Goal: Task Accomplishment & Management: Use online tool/utility

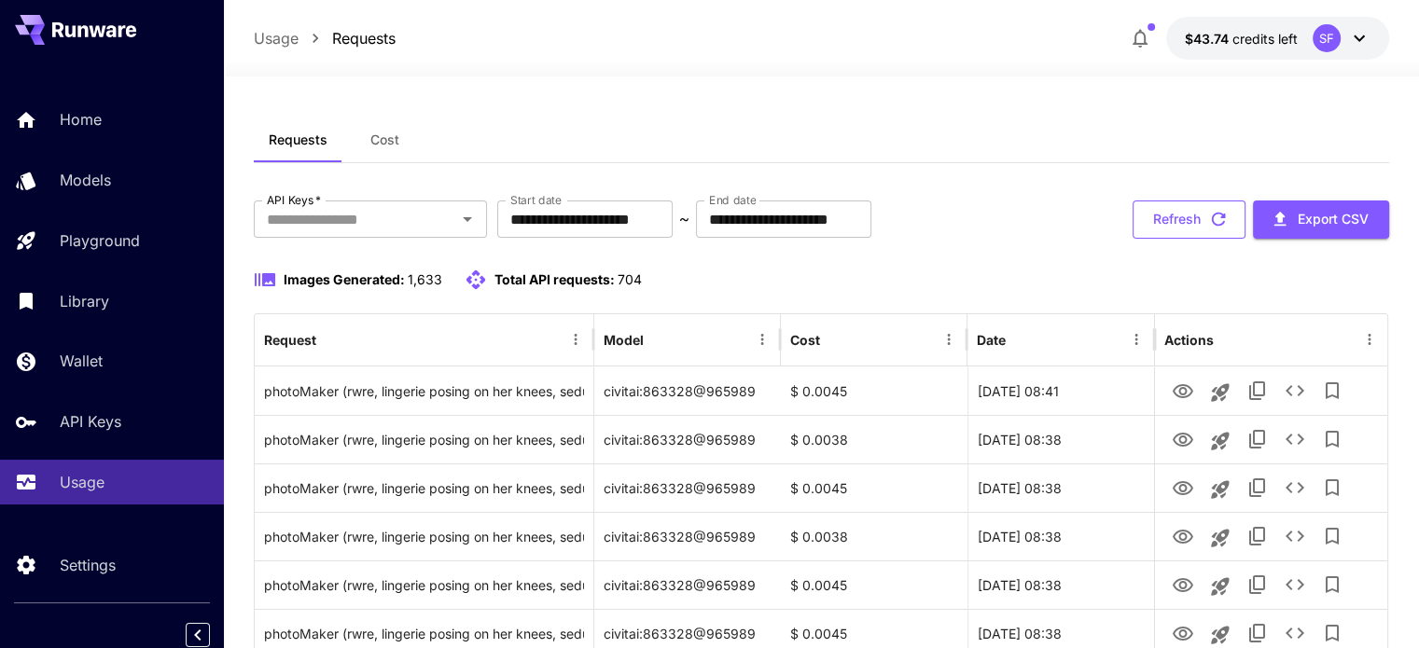
click at [1185, 216] on button "Refresh" at bounding box center [1189, 220] width 113 height 38
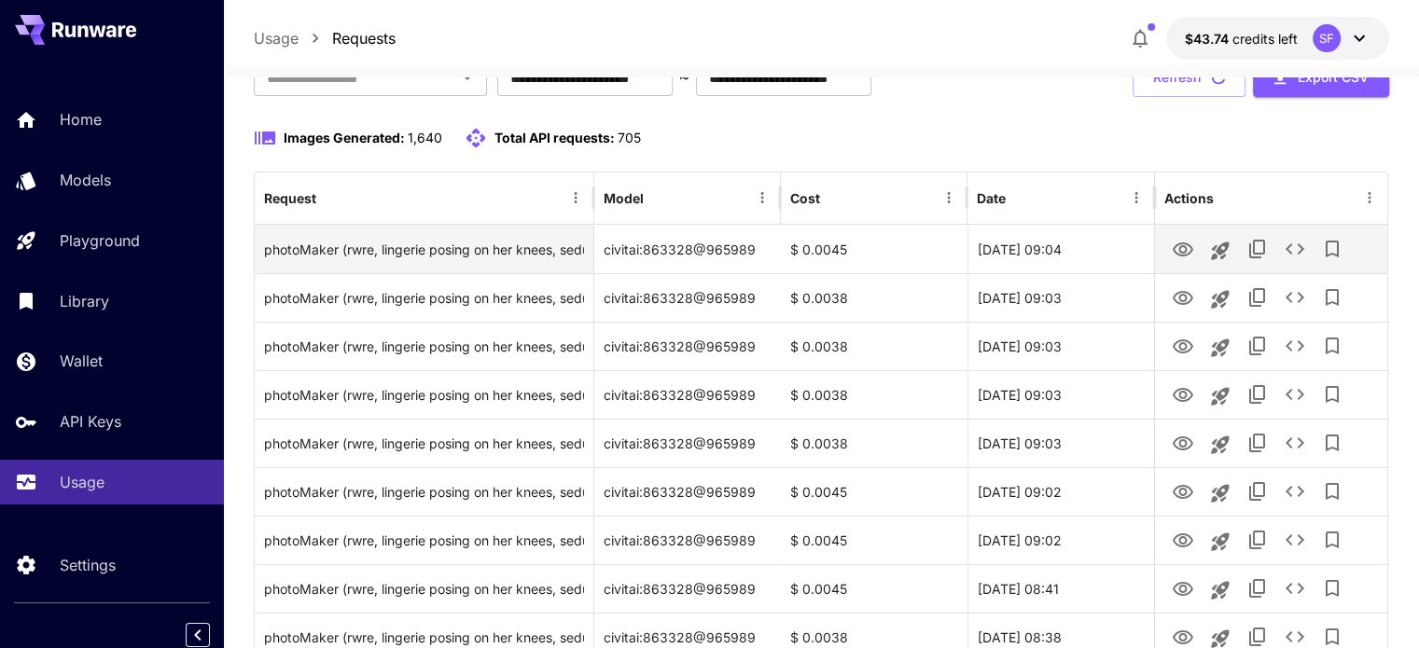
scroll to position [155, 0]
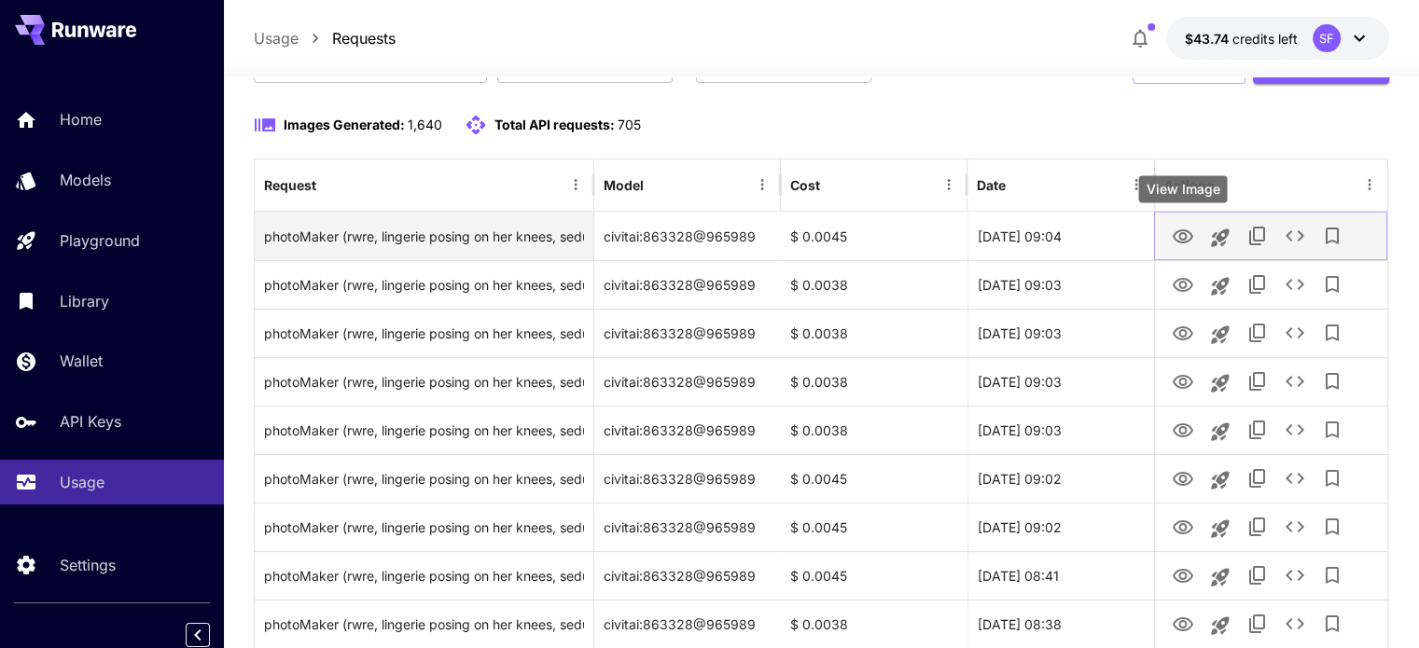
click at [1185, 238] on icon "View Image" at bounding box center [1183, 237] width 21 height 14
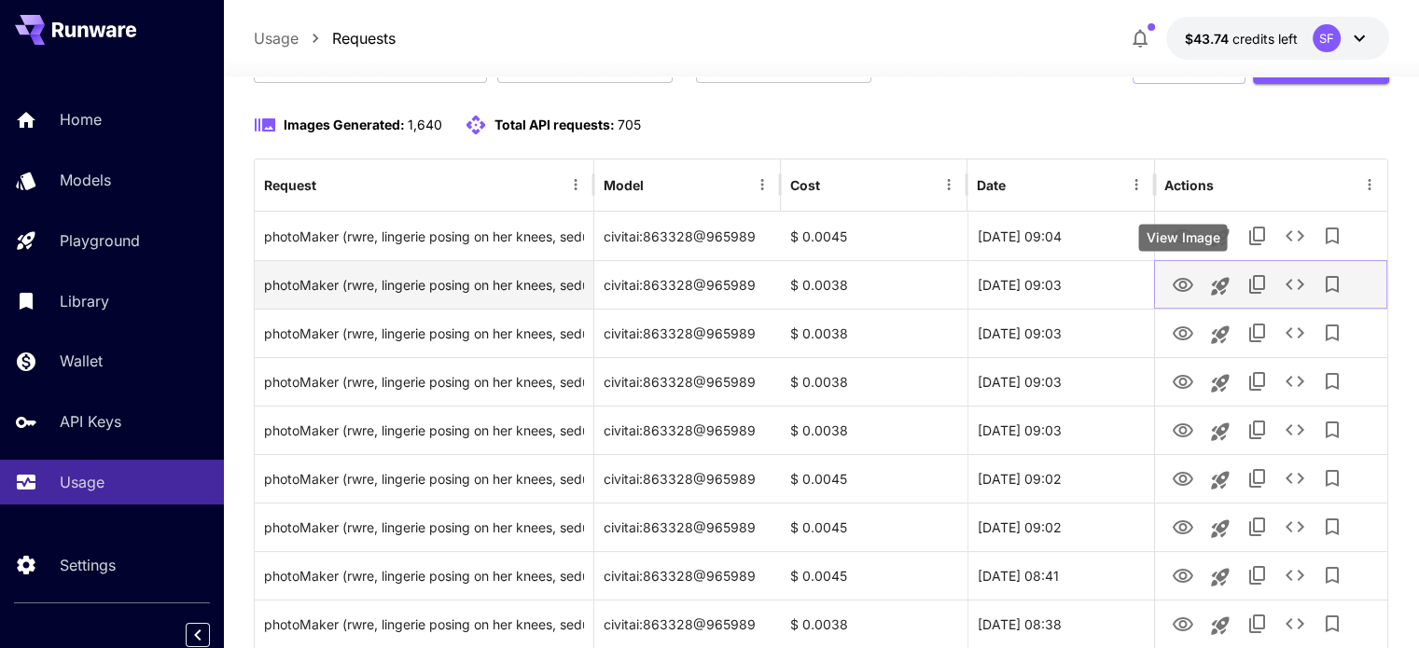
click at [1189, 286] on icon "View Image" at bounding box center [1183, 285] width 22 height 22
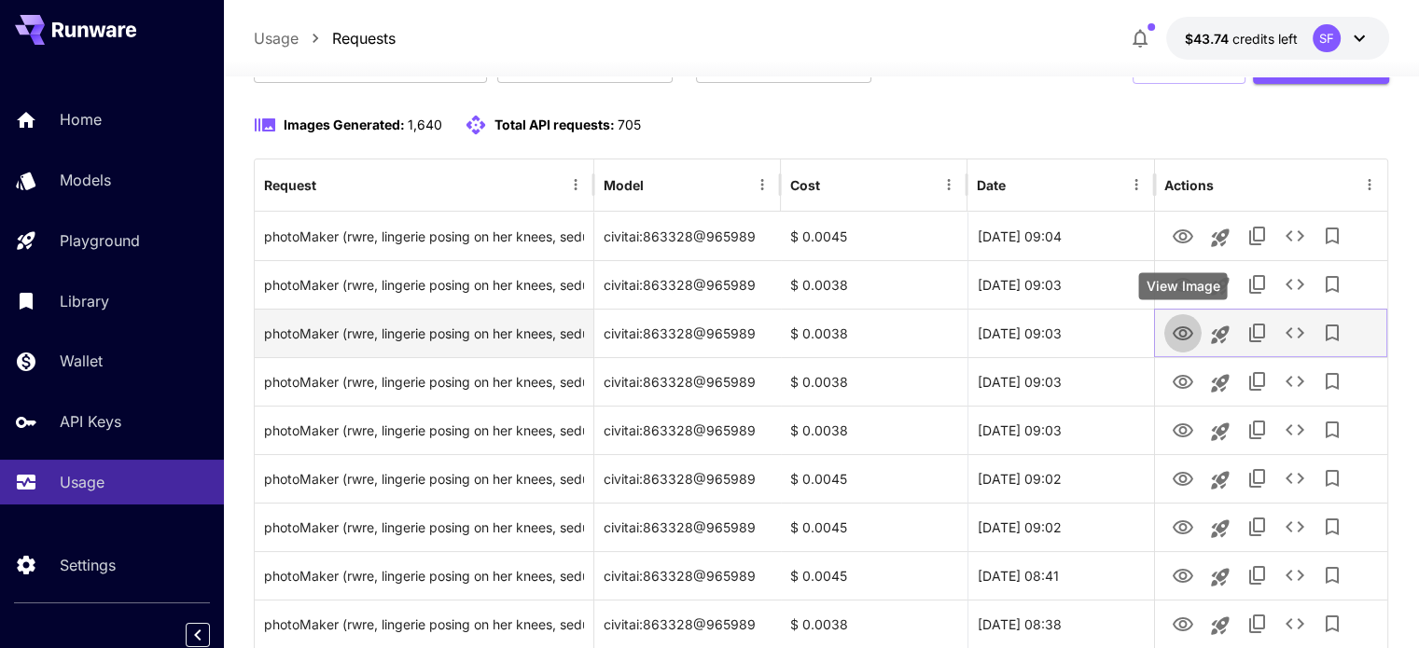
click at [1172, 327] on icon "View Image" at bounding box center [1183, 334] width 22 height 22
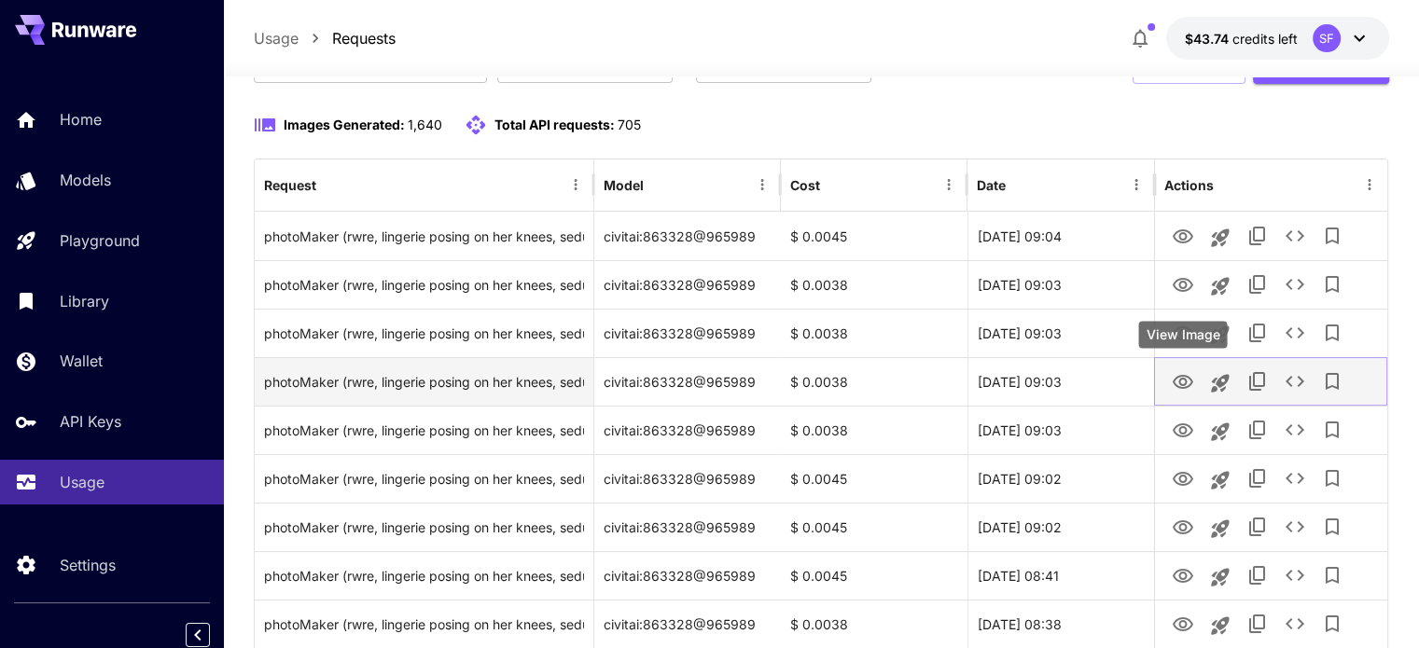
click at [1176, 374] on icon "View Image" at bounding box center [1183, 382] width 22 height 22
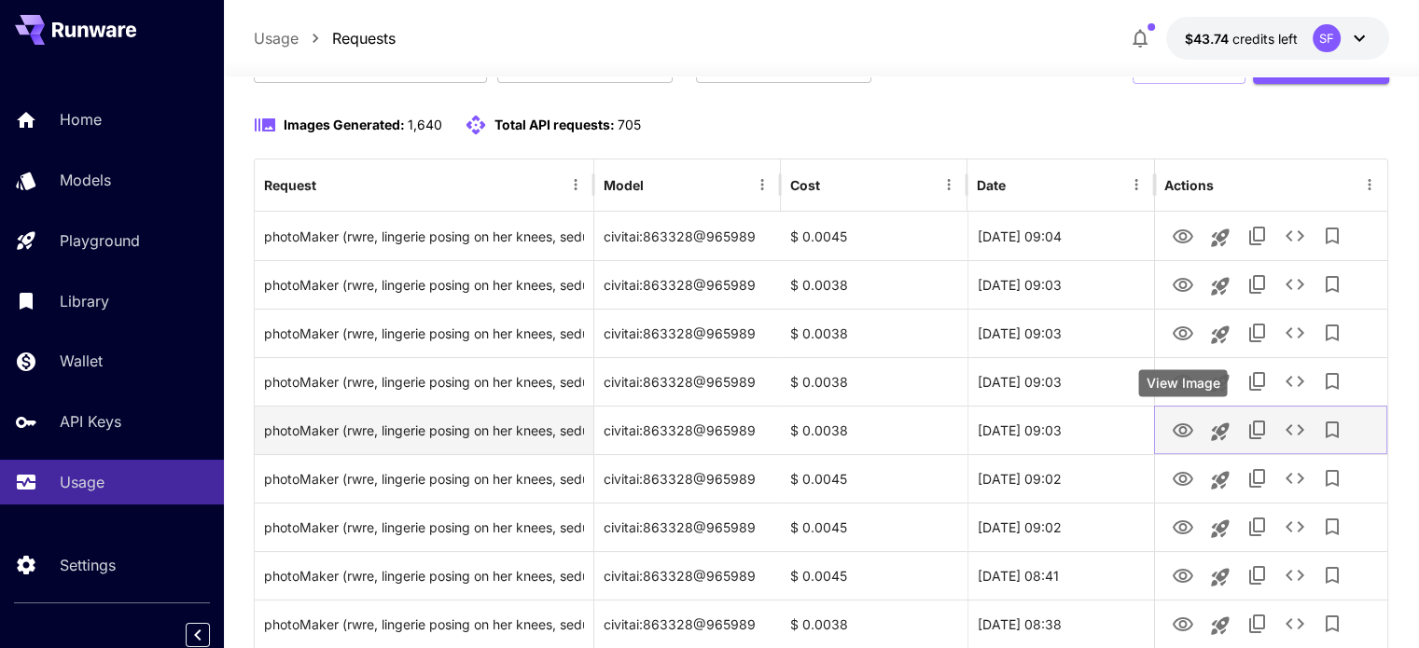
click at [1177, 425] on icon "View Image" at bounding box center [1183, 431] width 22 height 22
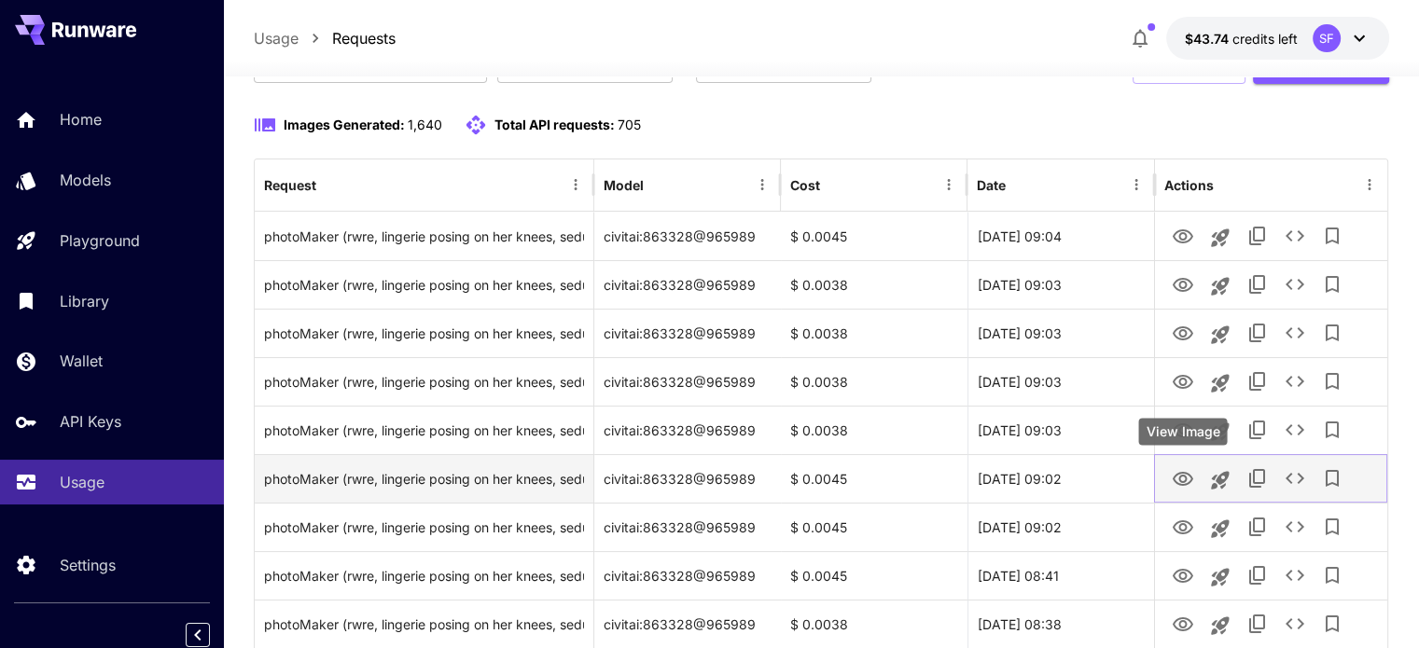
click at [1187, 471] on icon "View Image" at bounding box center [1183, 479] width 22 height 22
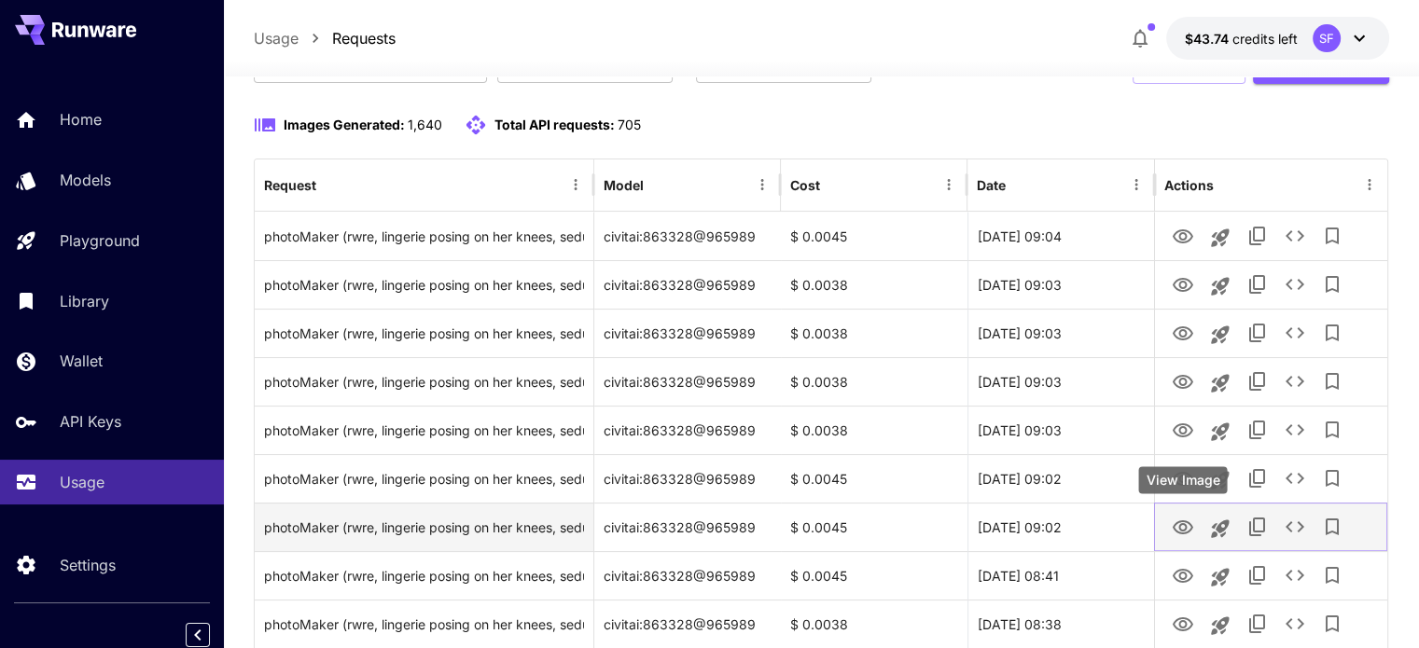
click at [1177, 525] on icon "View Image" at bounding box center [1183, 528] width 22 height 22
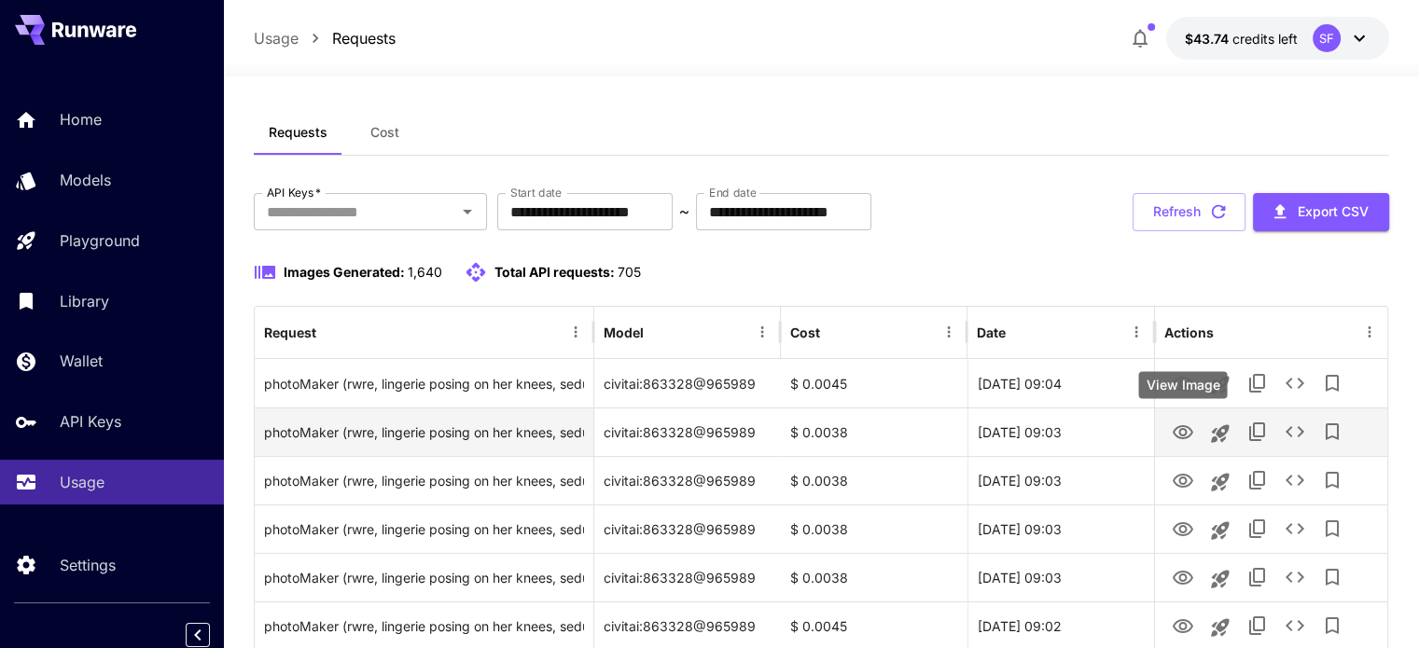
scroll to position [0, 0]
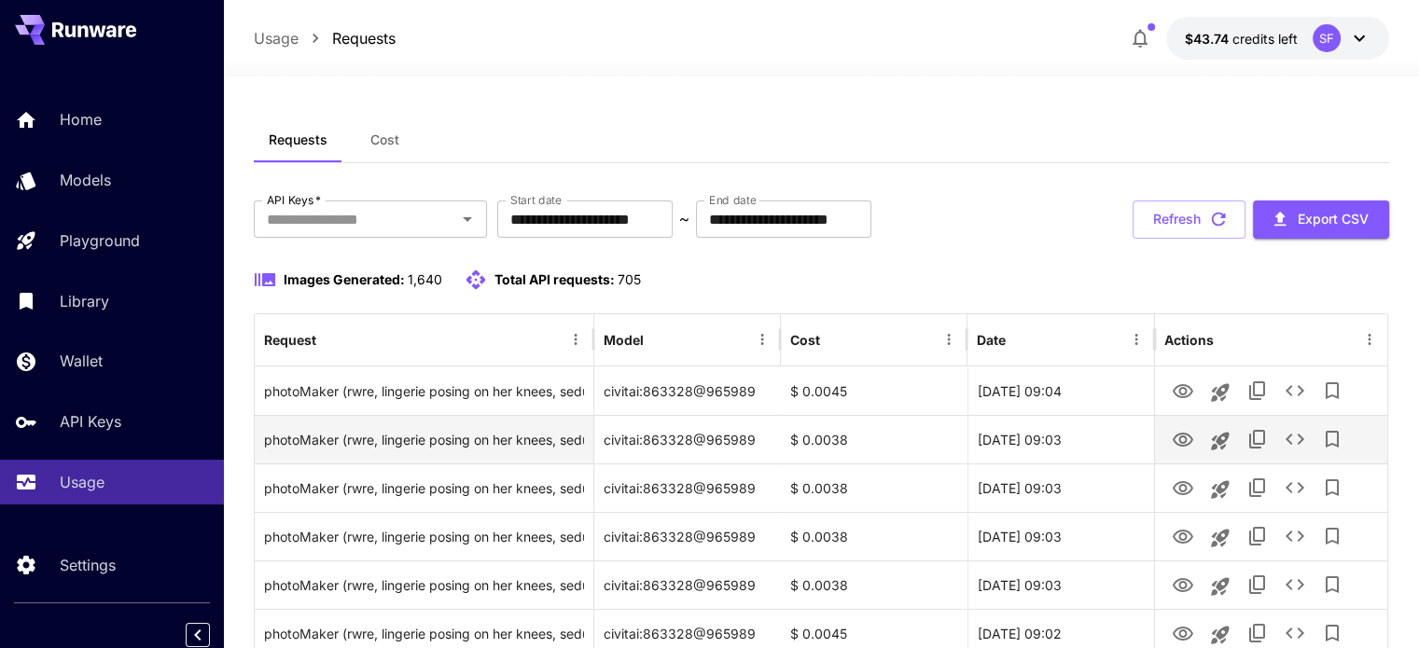
drag, startPoint x: 1198, startPoint y: 227, endPoint x: 1069, endPoint y: 450, distance: 257.5
click at [1198, 227] on button "Refresh" at bounding box center [1189, 220] width 113 height 38
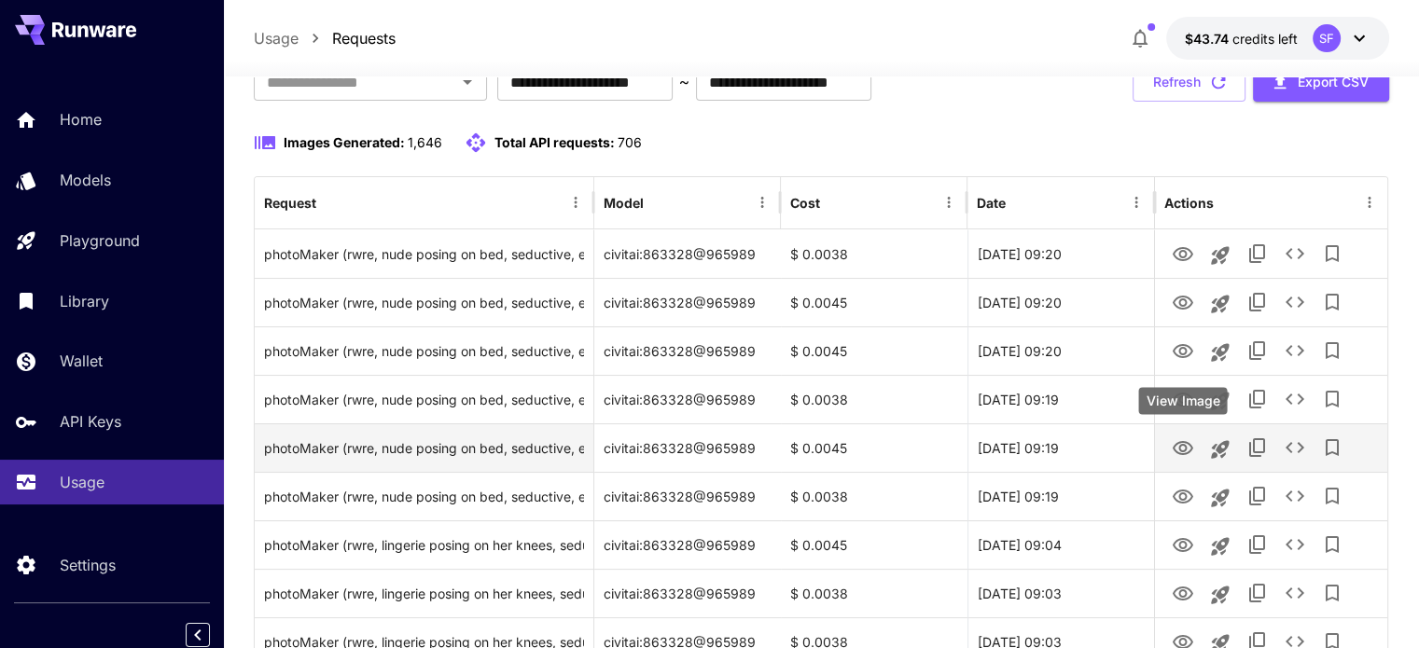
scroll to position [155, 0]
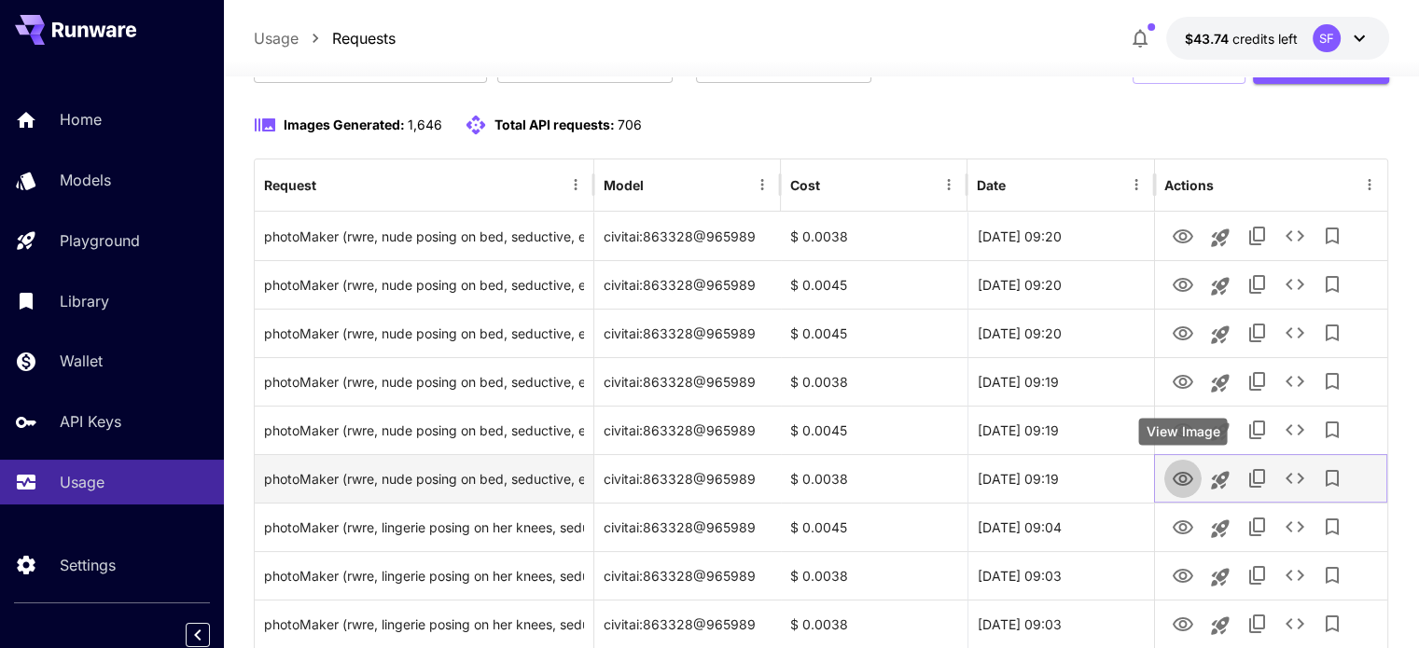
click at [1179, 477] on icon "View Image" at bounding box center [1183, 479] width 21 height 14
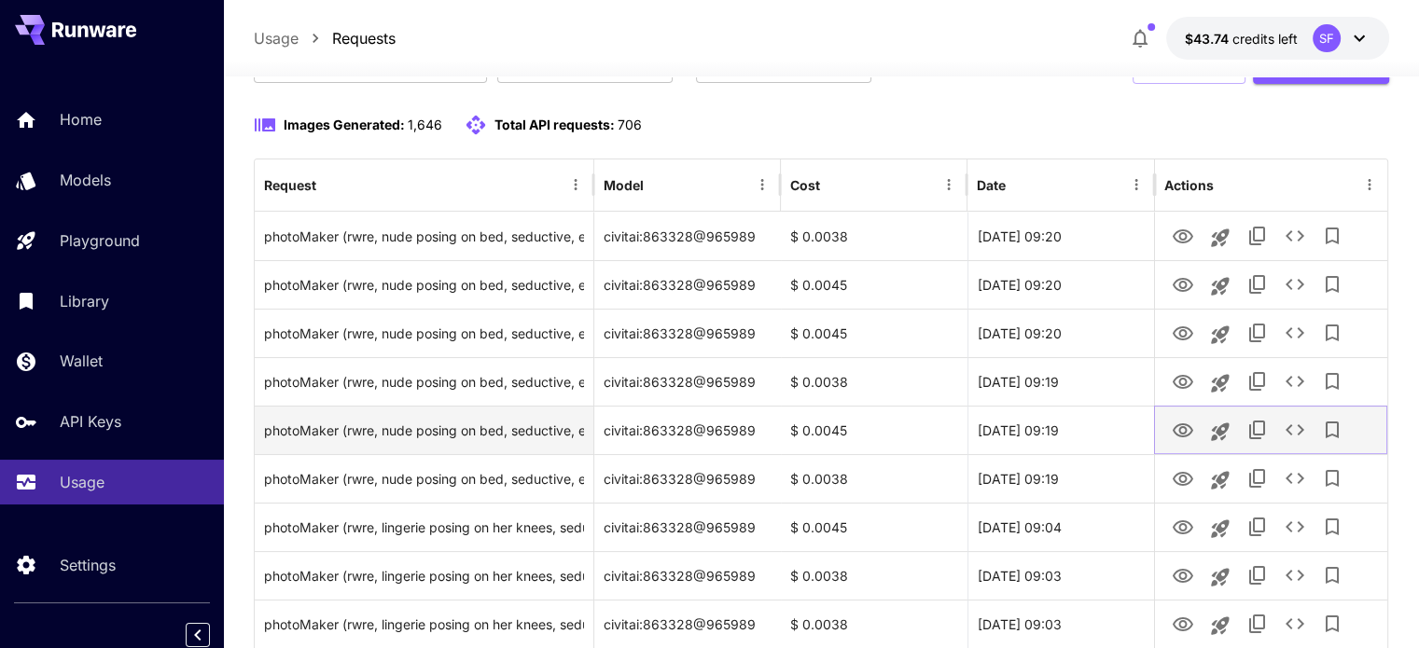
click at [1181, 436] on icon "View Image" at bounding box center [1183, 431] width 21 height 14
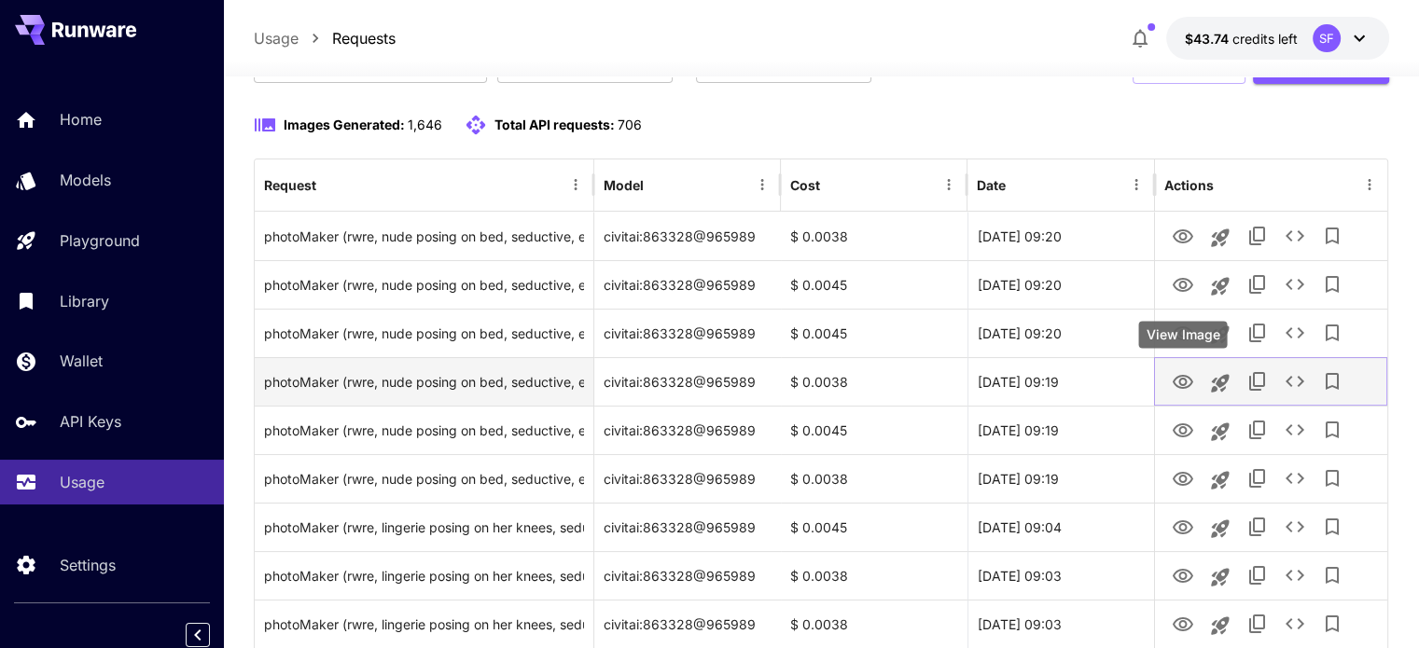
click at [1176, 376] on icon "View Image" at bounding box center [1183, 382] width 22 height 22
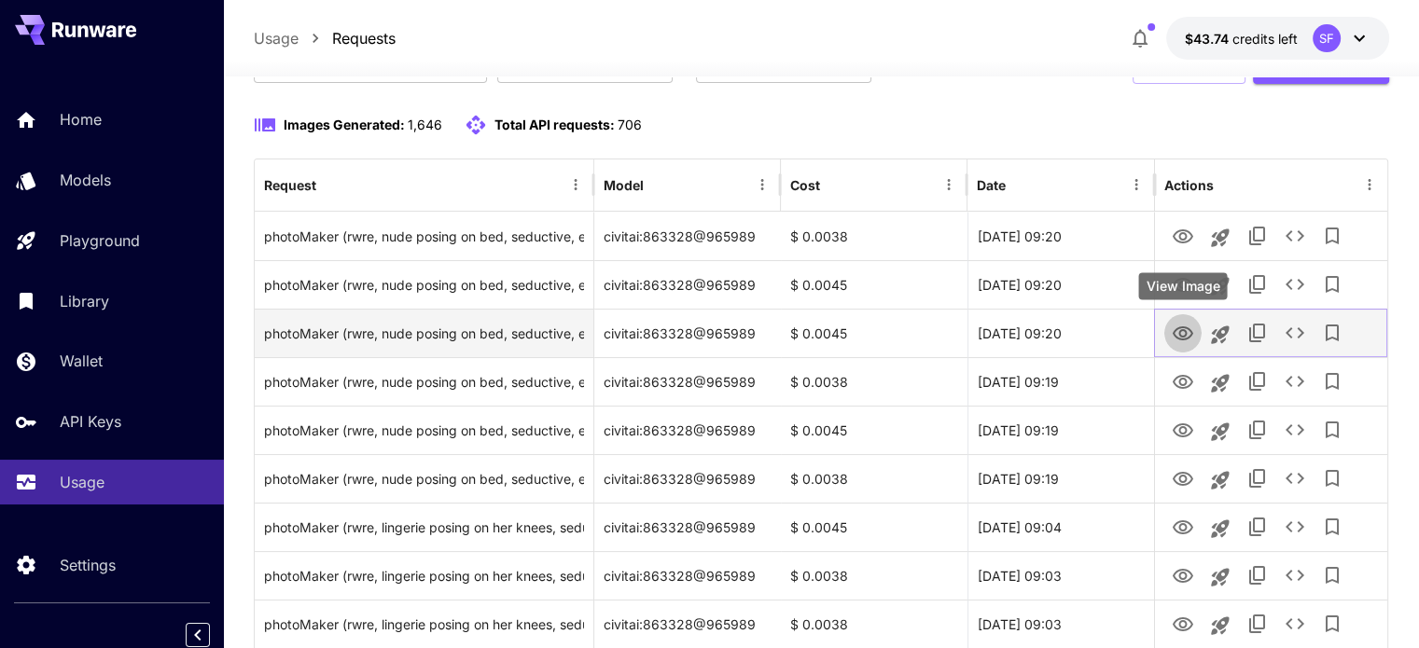
click at [1176, 324] on icon "View Image" at bounding box center [1183, 334] width 22 height 22
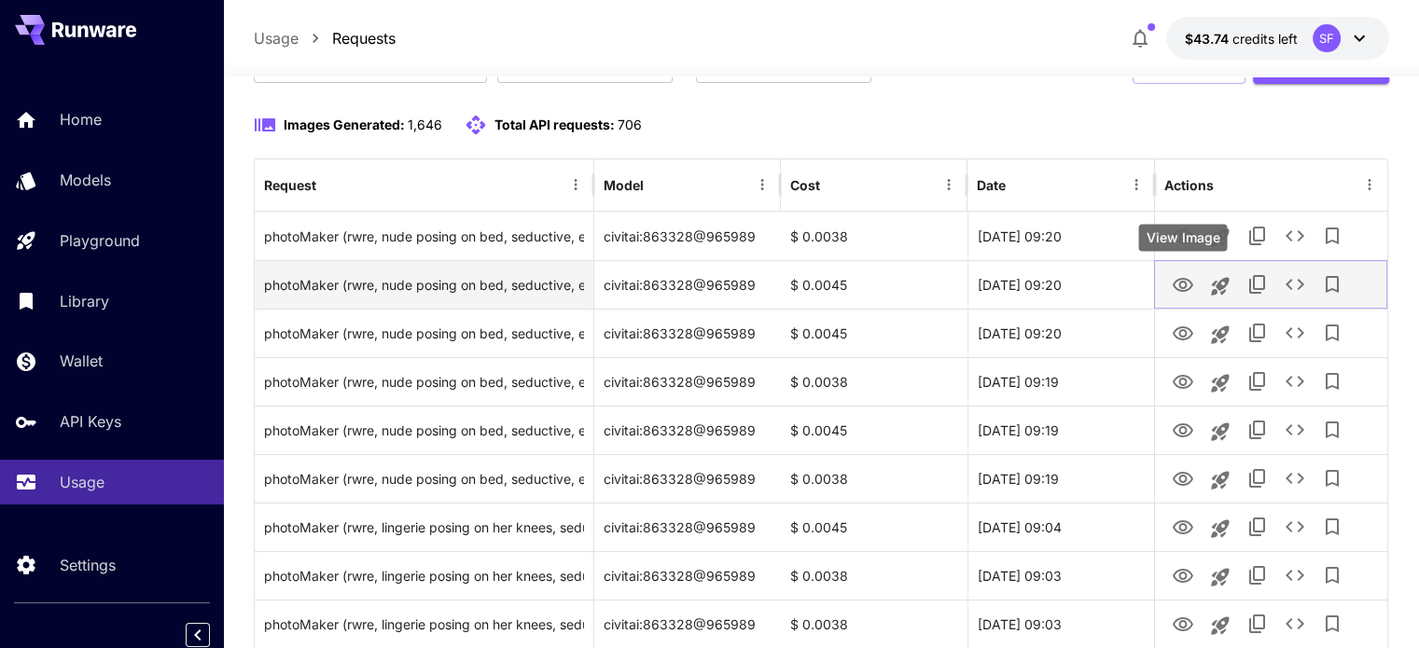
click at [1187, 277] on icon "View Image" at bounding box center [1183, 285] width 22 height 22
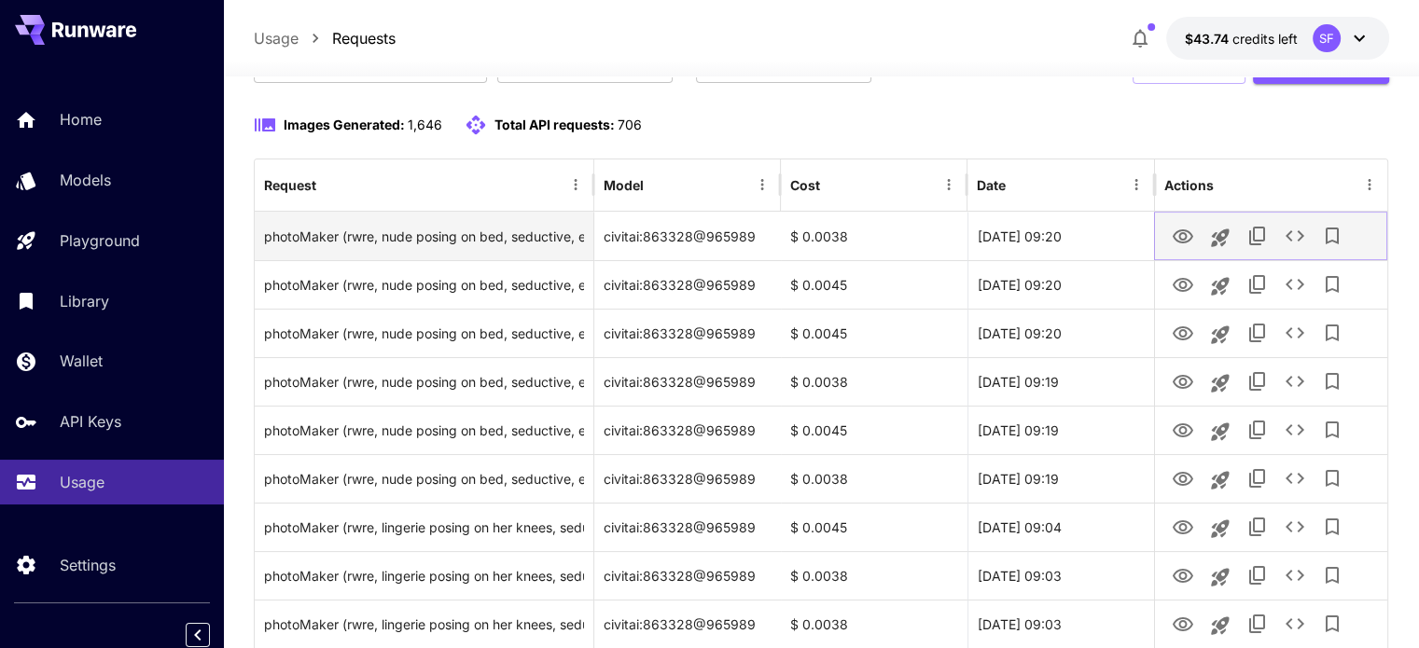
click at [1181, 233] on icon "View Image" at bounding box center [1183, 237] width 21 height 14
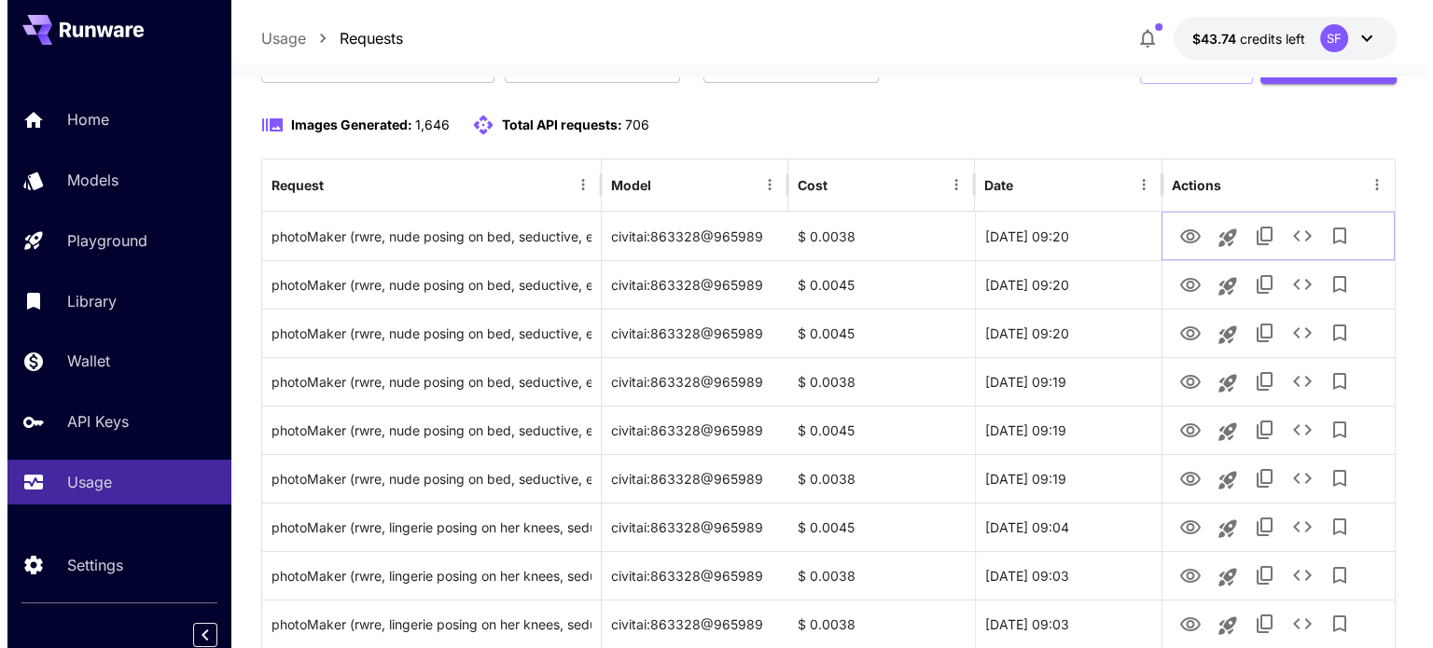
scroll to position [0, 0]
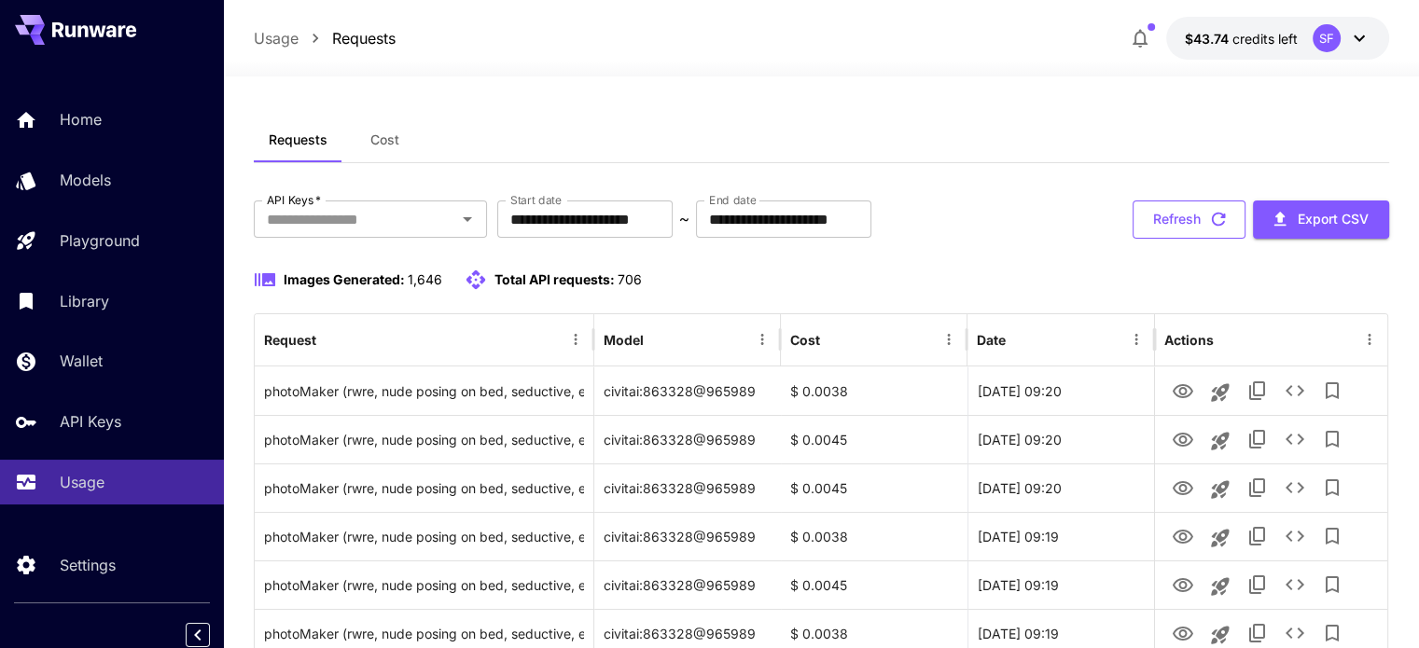
click at [1183, 216] on button "Refresh" at bounding box center [1189, 220] width 113 height 38
click at [1186, 216] on button "Refresh" at bounding box center [1189, 220] width 113 height 38
click at [1164, 207] on button "Refresh" at bounding box center [1189, 220] width 113 height 38
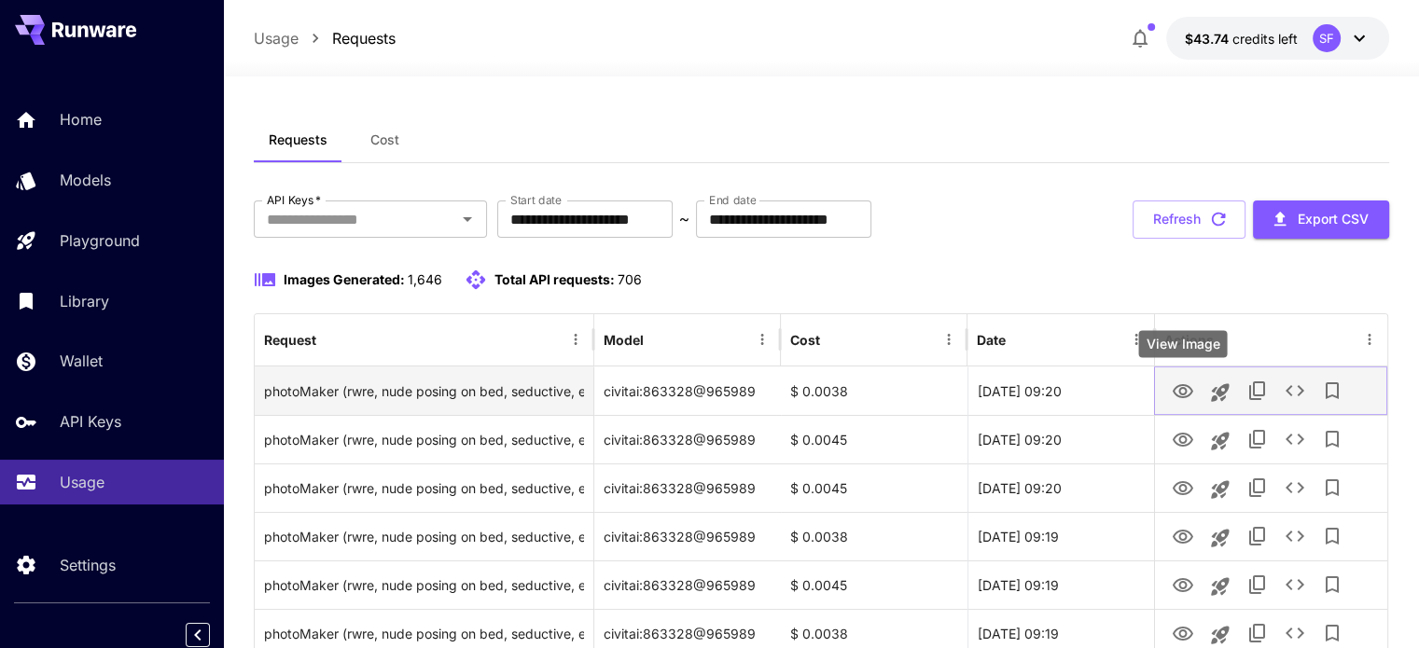
click at [1179, 395] on icon "View Image" at bounding box center [1183, 392] width 22 height 22
click at [1293, 387] on icon "See details" at bounding box center [1295, 391] width 22 height 22
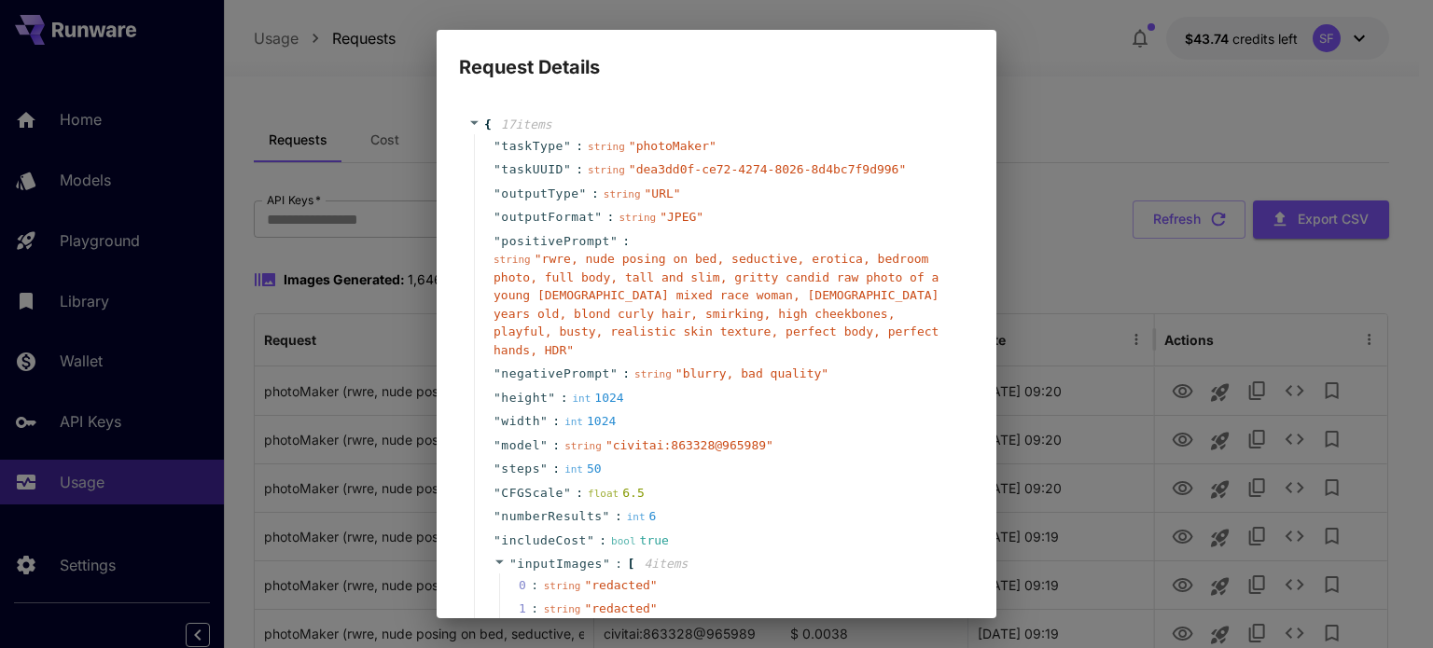
scroll to position [309, 0]
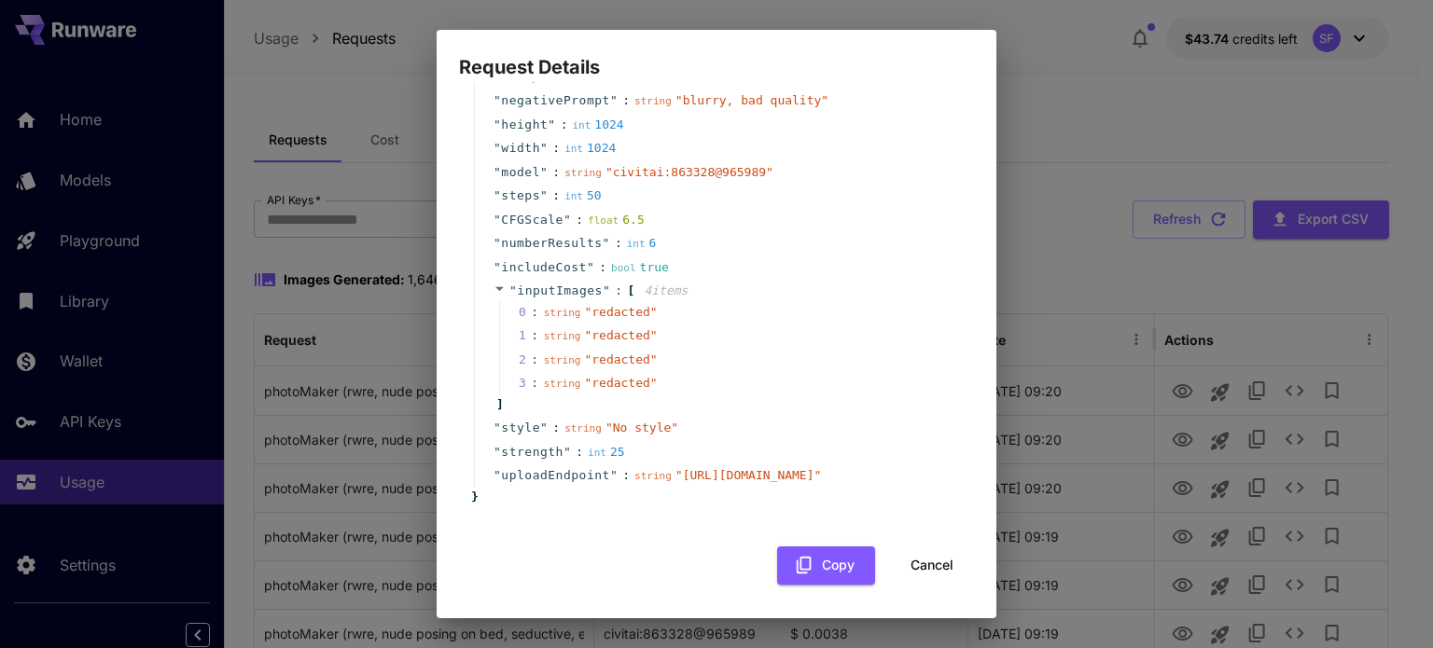
click at [936, 563] on button "Cancel" at bounding box center [932, 566] width 84 height 38
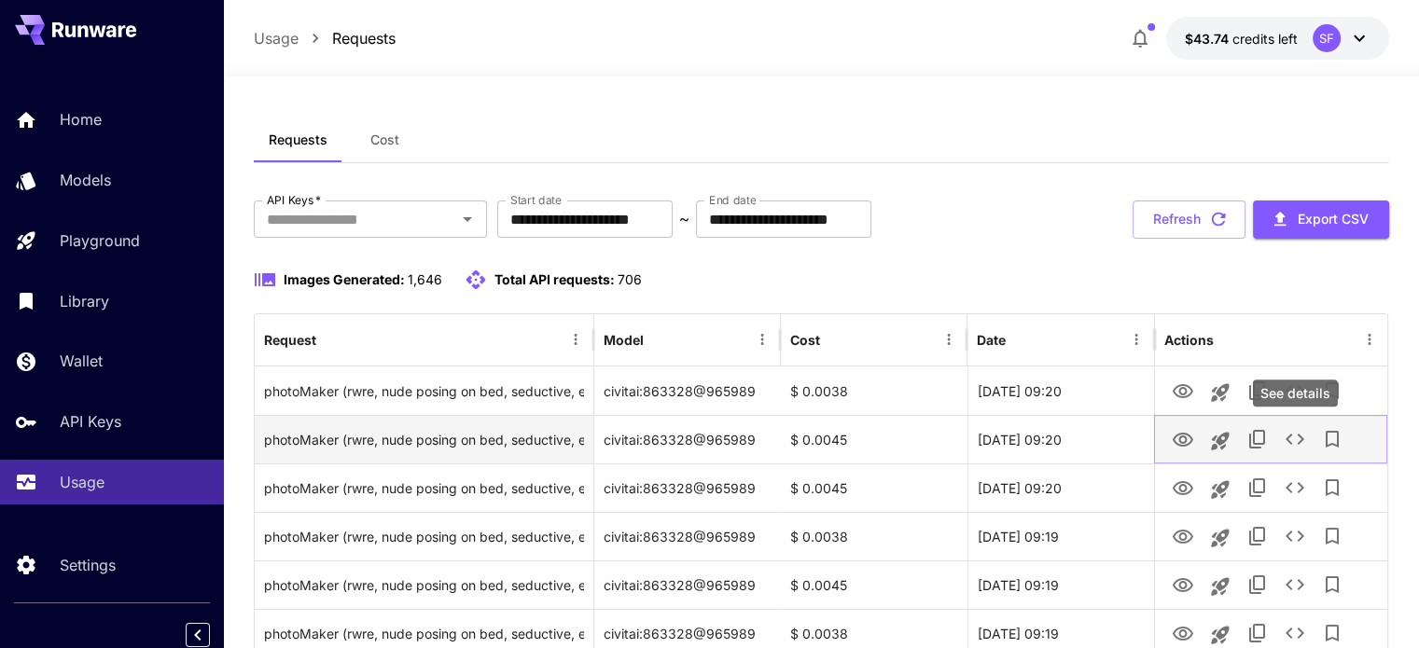
click at [1295, 439] on icon "See details" at bounding box center [1295, 439] width 22 height 22
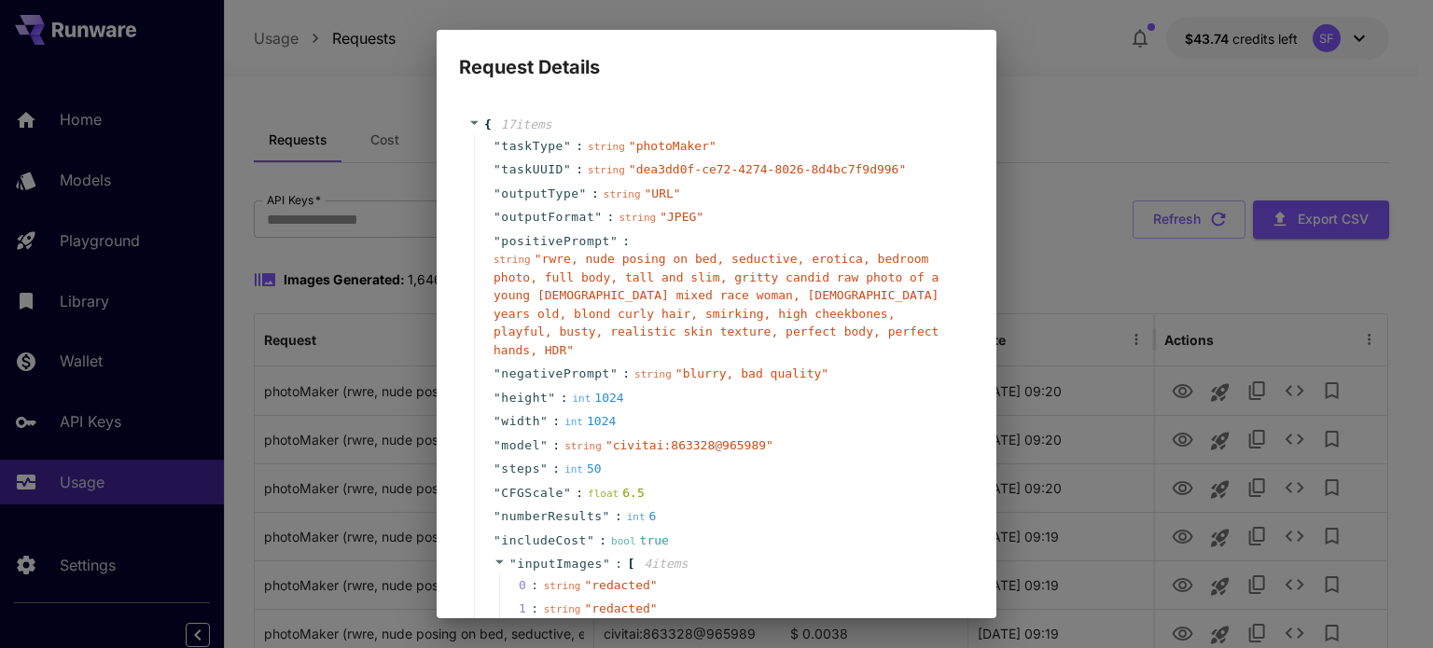
click at [1085, 83] on div "Request Details { 17 item s " taskType " : string " photoMaker " " taskUUID " :…" at bounding box center [716, 324] width 1433 height 648
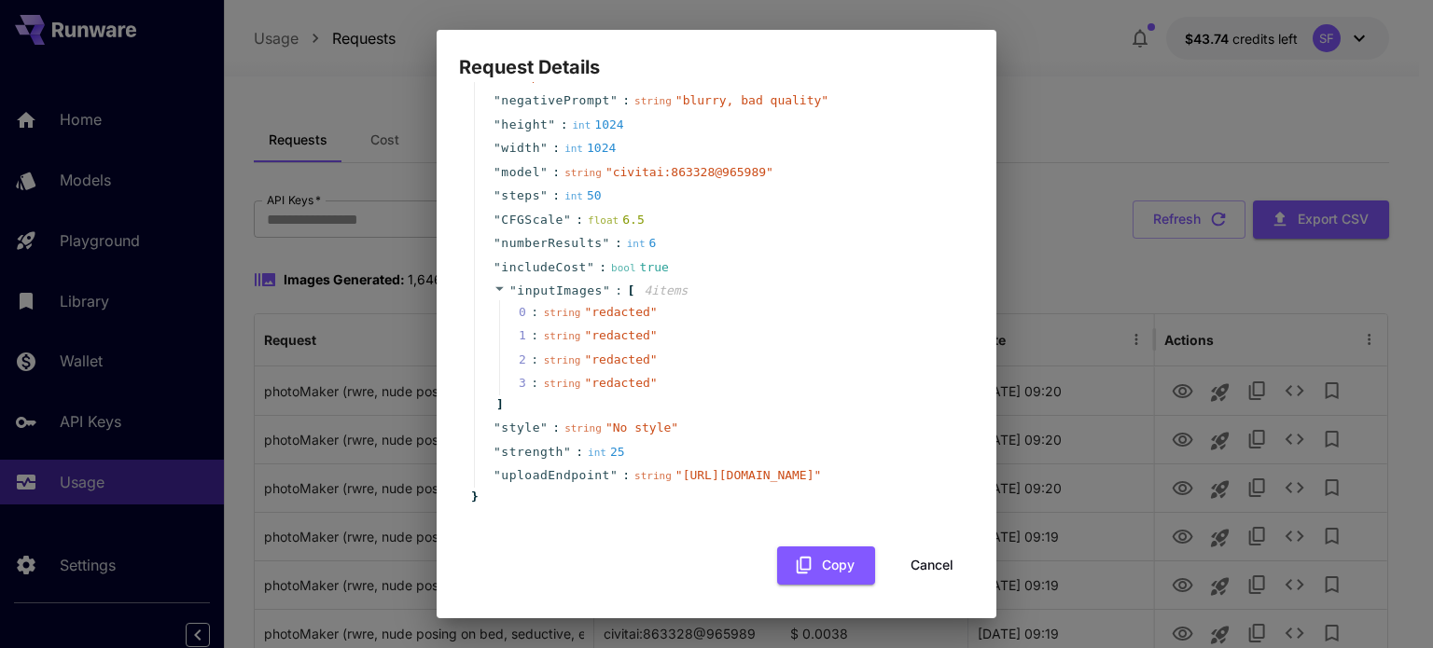
click at [923, 561] on button "Cancel" at bounding box center [932, 566] width 84 height 38
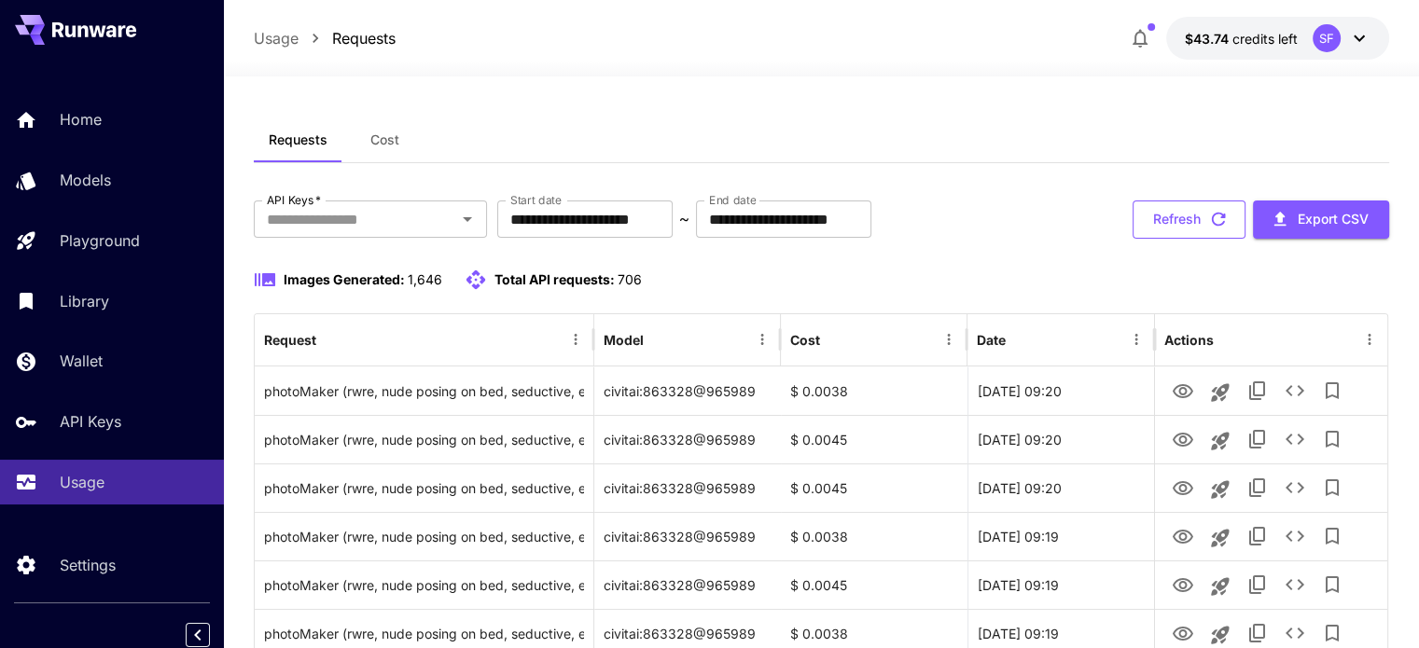
click at [1182, 216] on button "Refresh" at bounding box center [1189, 220] width 113 height 38
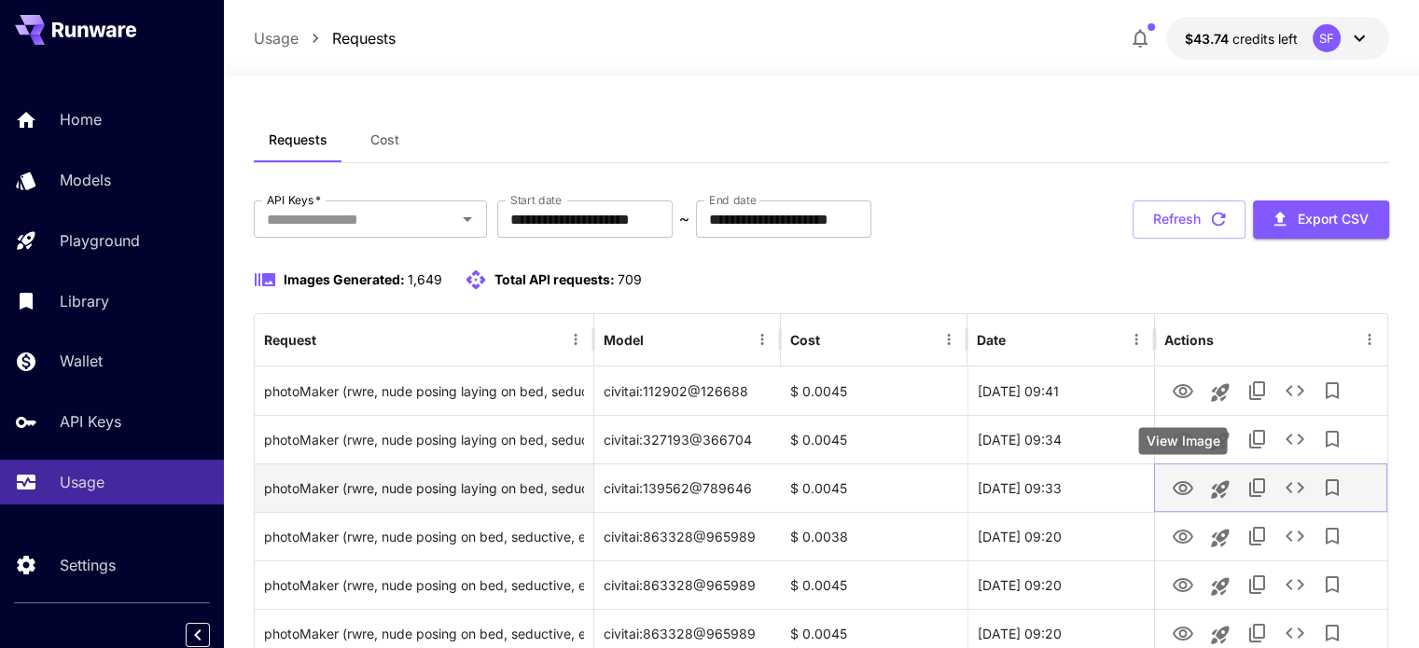
click at [1181, 487] on icon "View Image" at bounding box center [1183, 489] width 22 height 22
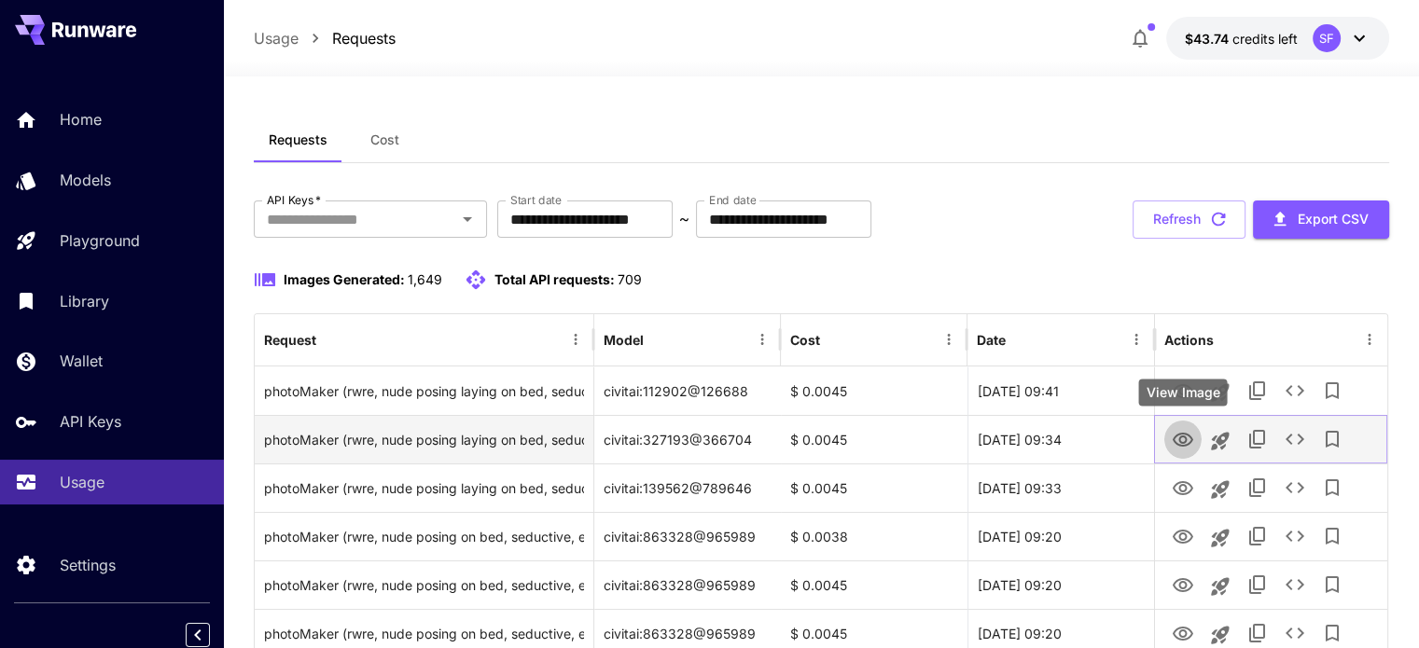
click at [1176, 442] on icon "View Image" at bounding box center [1183, 440] width 21 height 14
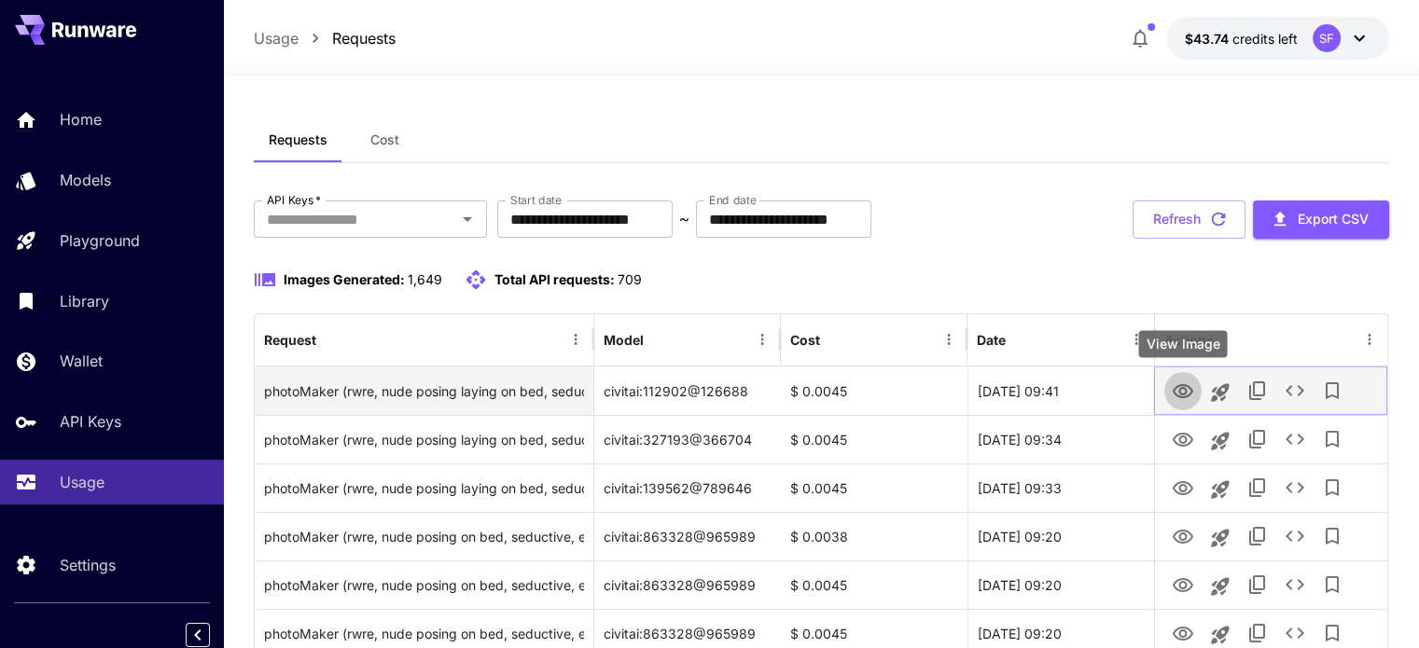
click at [1184, 387] on icon "View Image" at bounding box center [1183, 392] width 22 height 22
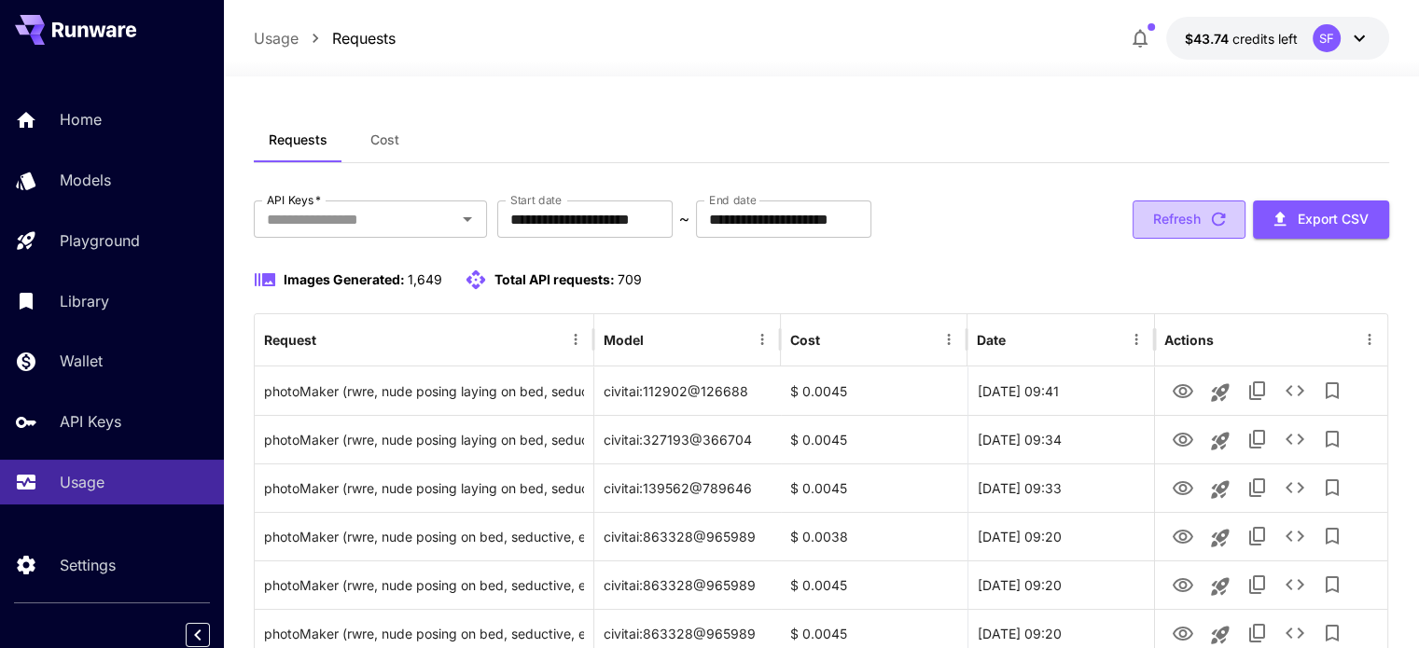
click at [1202, 226] on button "Refresh" at bounding box center [1189, 220] width 113 height 38
click at [1147, 211] on button "Refresh" at bounding box center [1189, 220] width 113 height 38
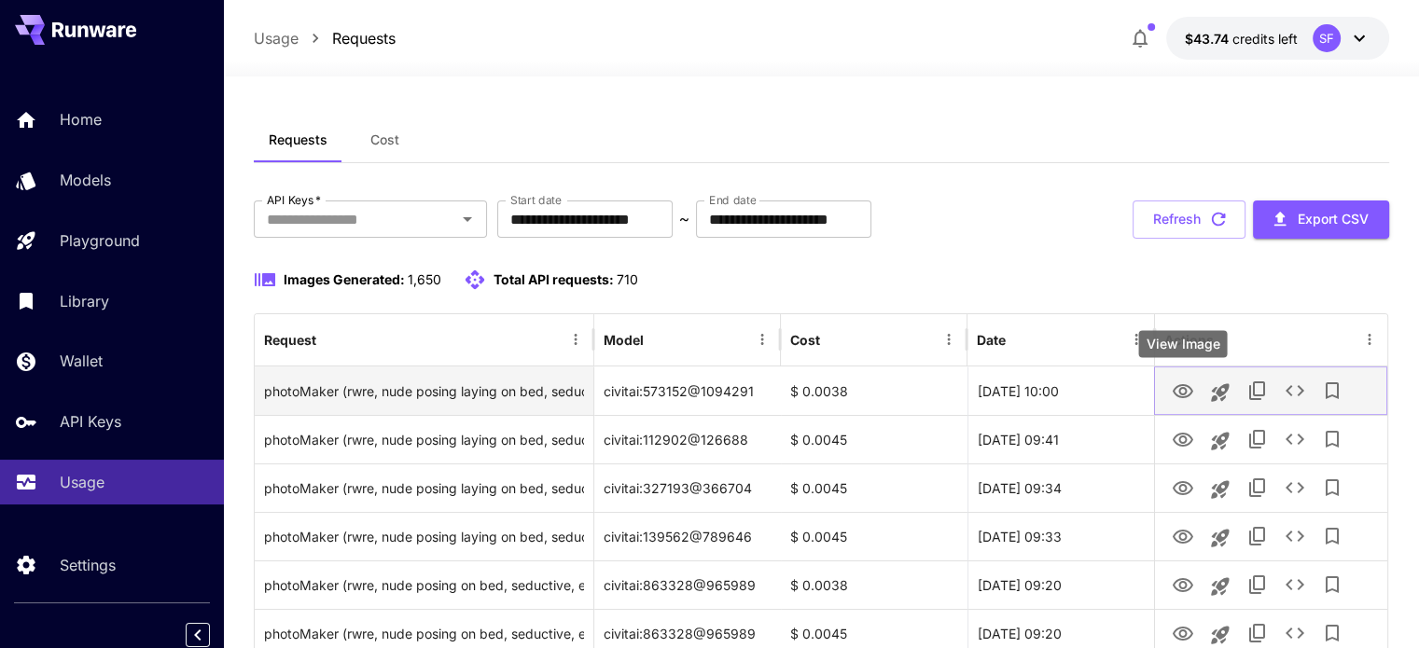
click at [1189, 387] on icon "View Image" at bounding box center [1183, 391] width 21 height 14
click at [1297, 384] on icon "See details" at bounding box center [1295, 391] width 22 height 22
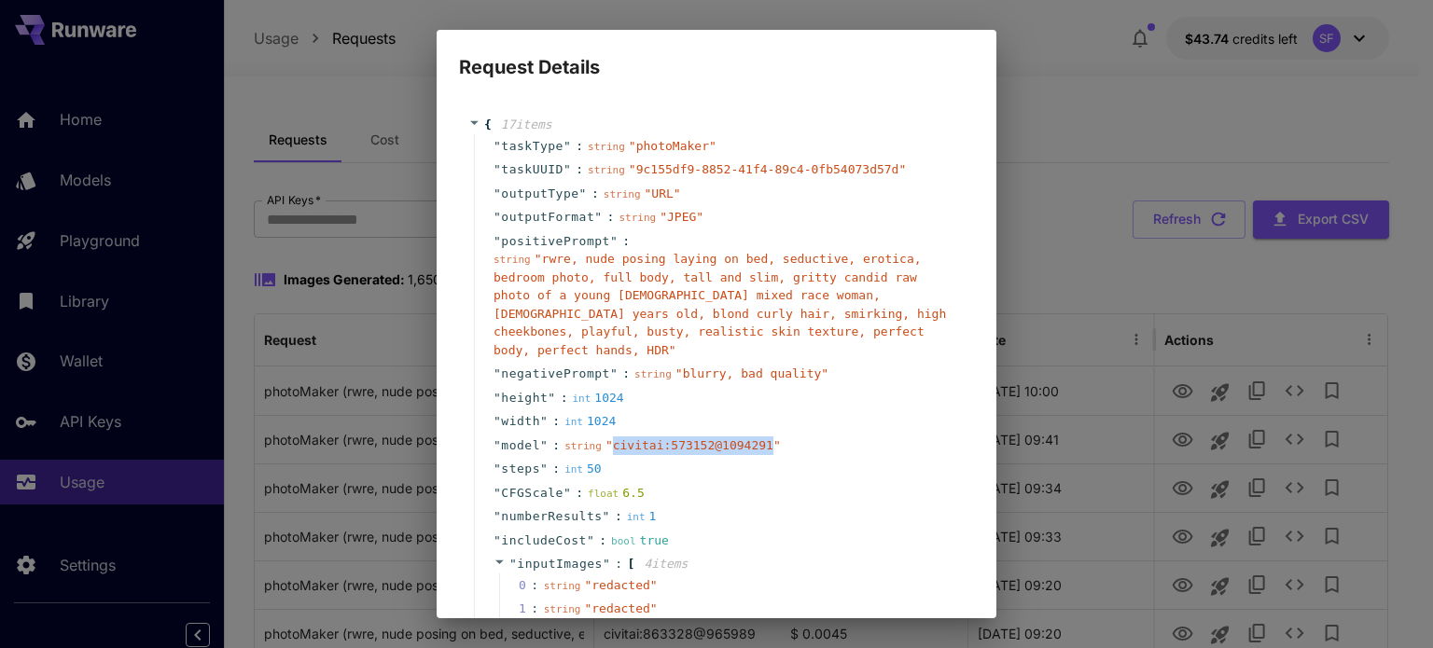
drag, startPoint x: 751, startPoint y: 428, endPoint x: 605, endPoint y: 430, distance: 146.5
click at [606, 439] on span "" civitai:573152@1094291 "" at bounding box center [693, 446] width 175 height 14
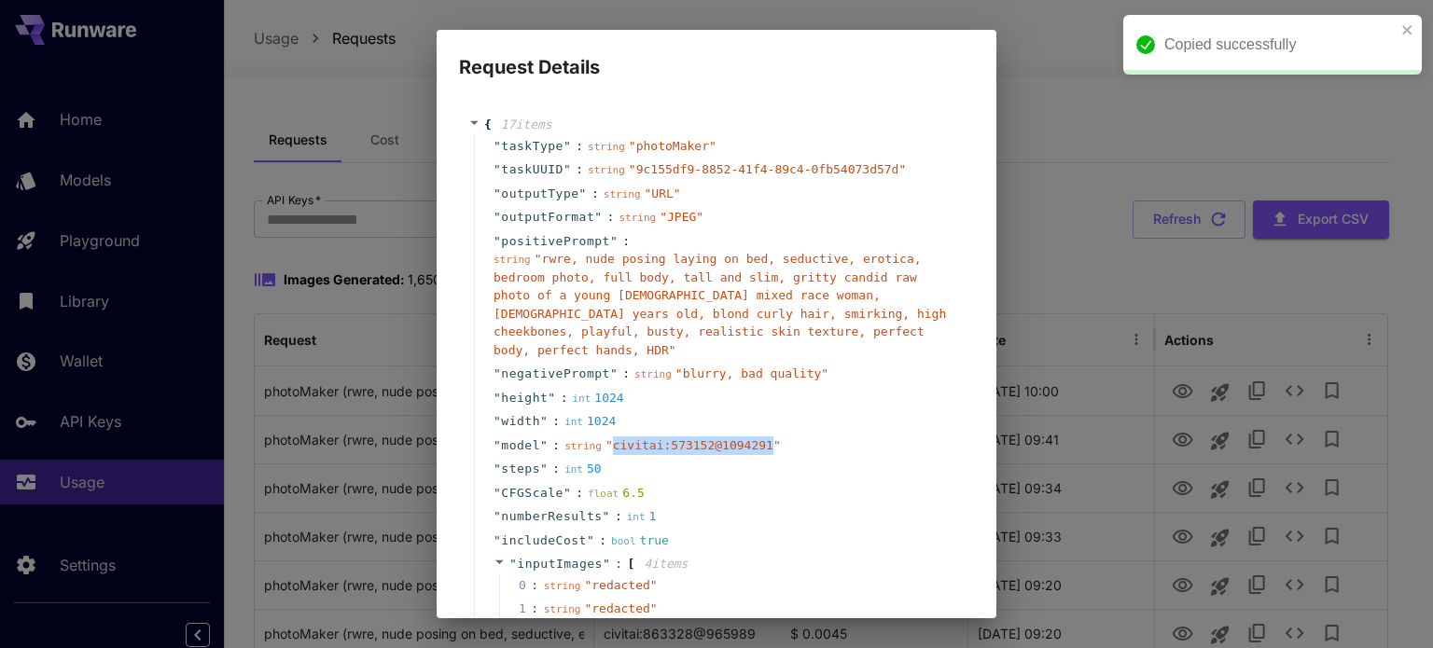
copy span "civitai:573152@1094291"
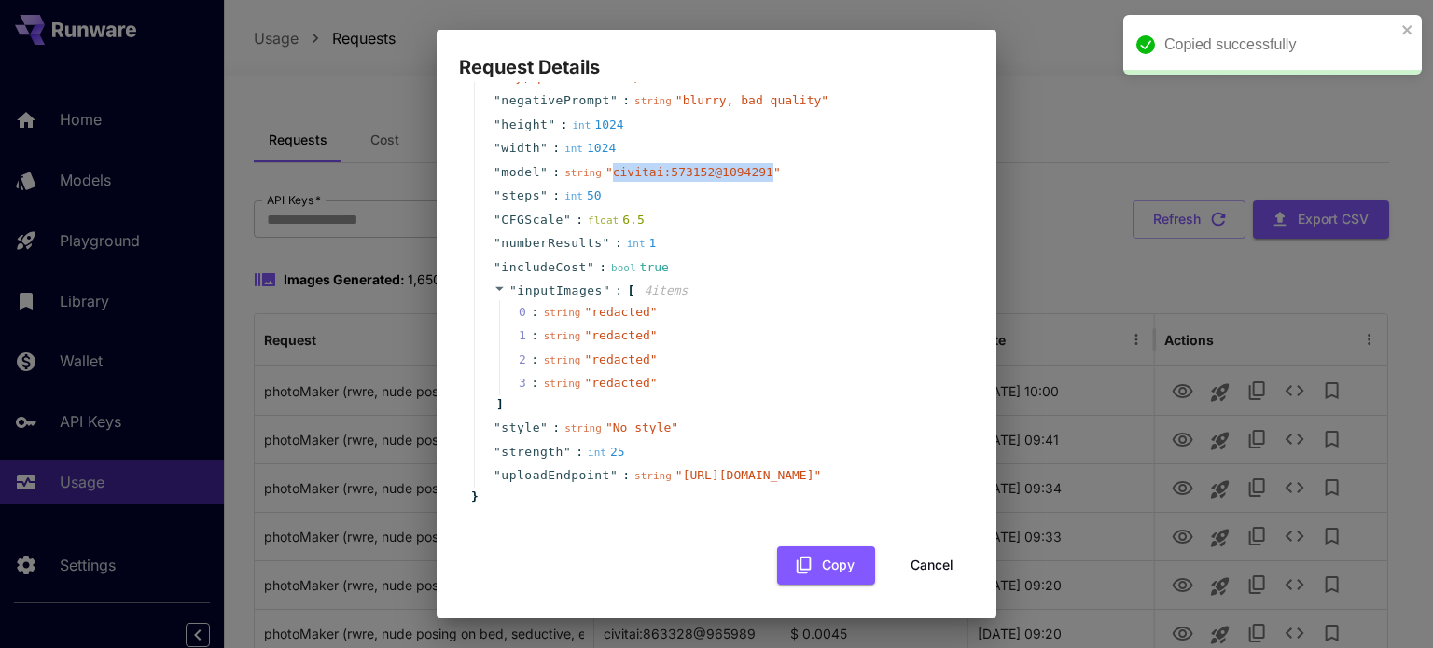
copy span "civitai:573152@1094291"
click at [925, 568] on button "Cancel" at bounding box center [932, 566] width 84 height 38
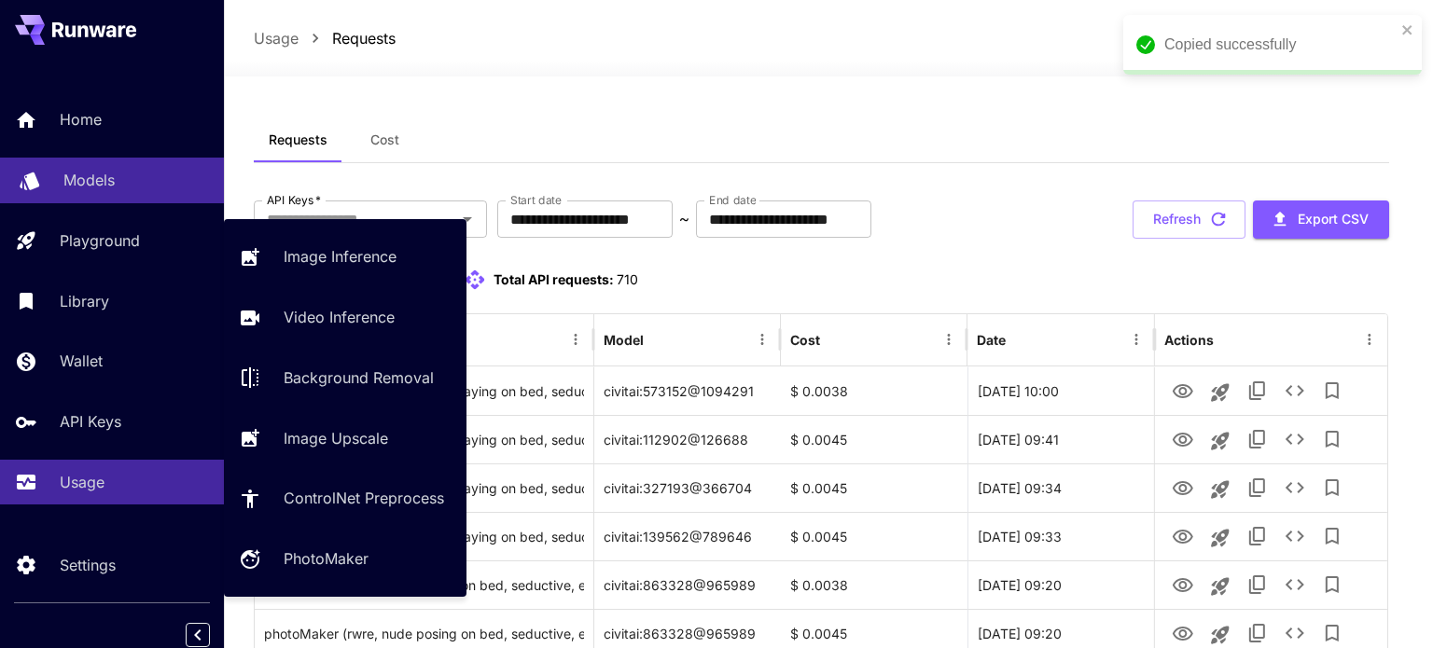
click at [97, 170] on p "Models" at bounding box center [88, 180] width 51 height 22
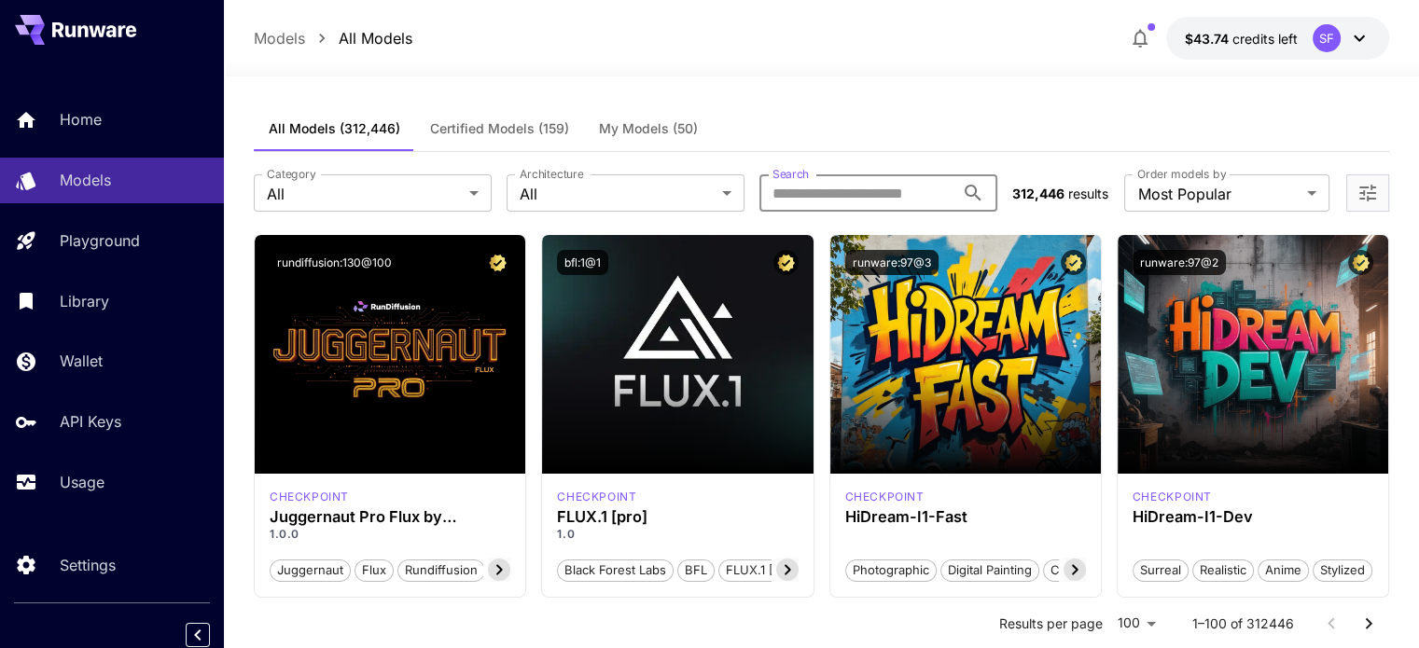
click at [829, 184] on input "Search" at bounding box center [856, 192] width 195 height 37
paste input "**********"
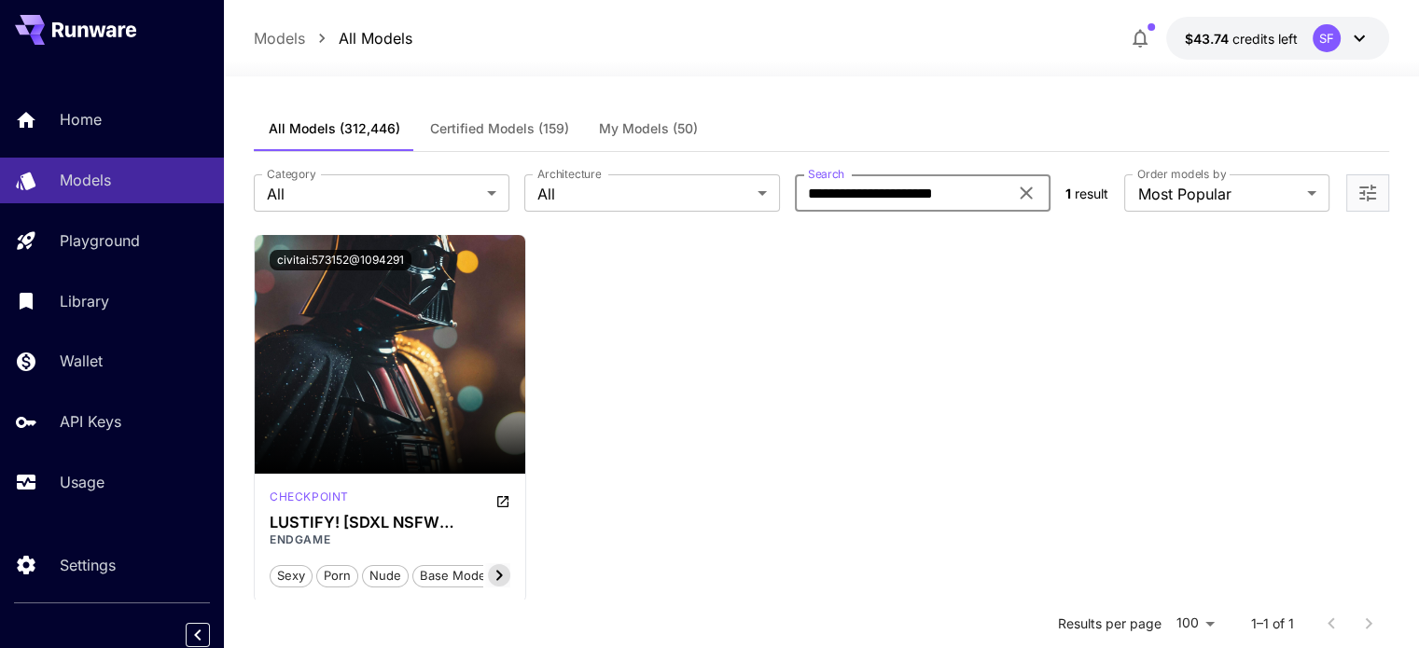
type input "**********"
click at [1029, 195] on icon at bounding box center [1026, 193] width 22 height 22
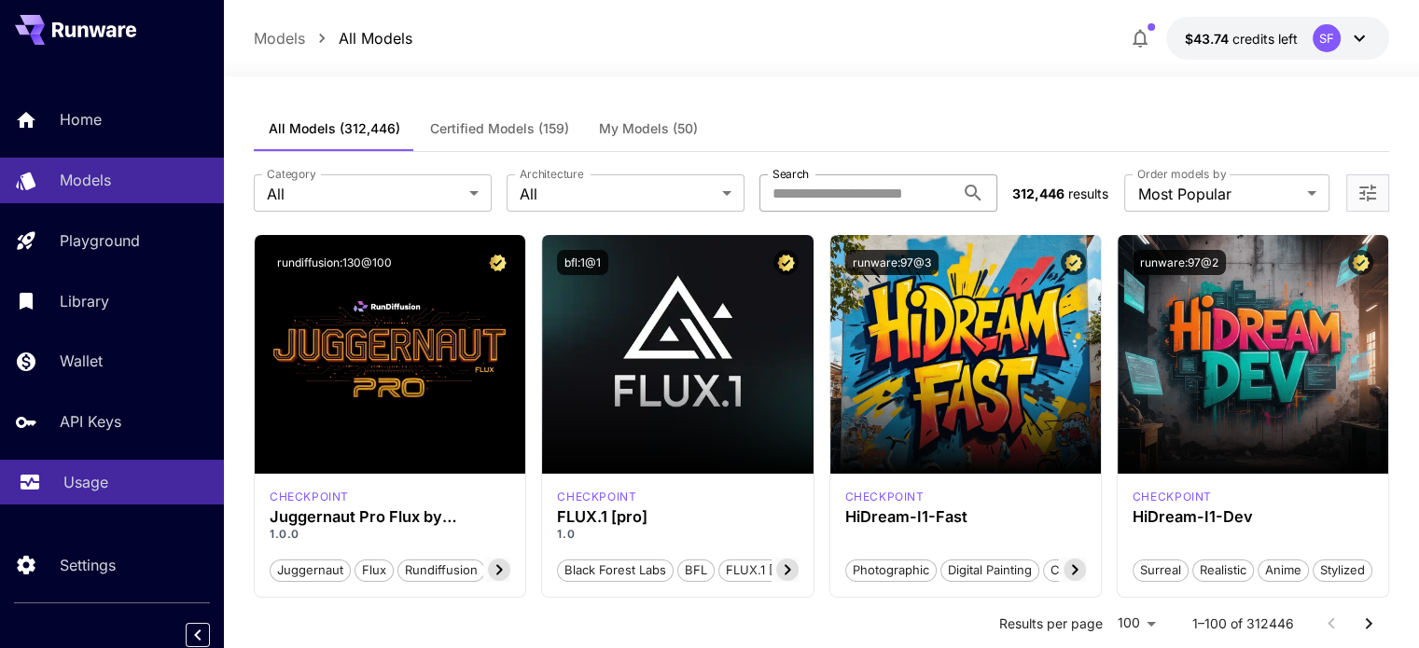
click at [95, 479] on p "Usage" at bounding box center [85, 482] width 45 height 22
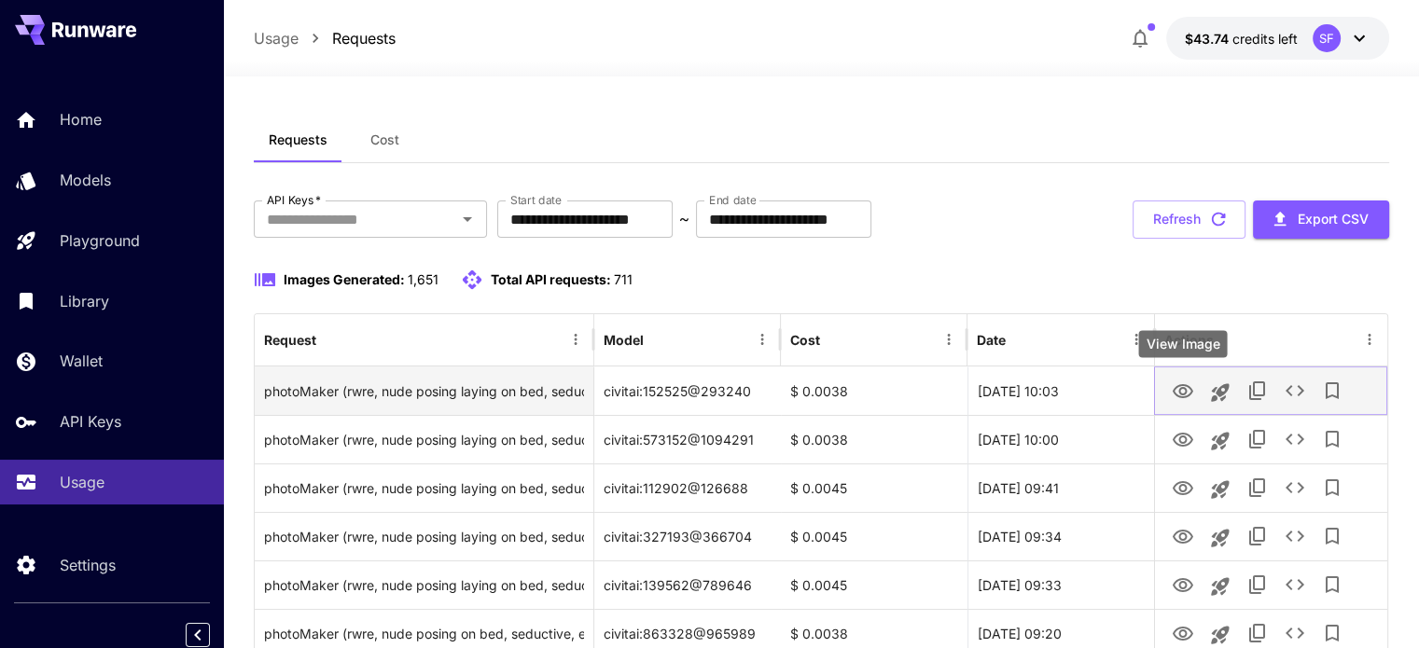
click at [1173, 391] on icon "View Image" at bounding box center [1183, 391] width 21 height 14
